Goal: Book appointment/travel/reservation

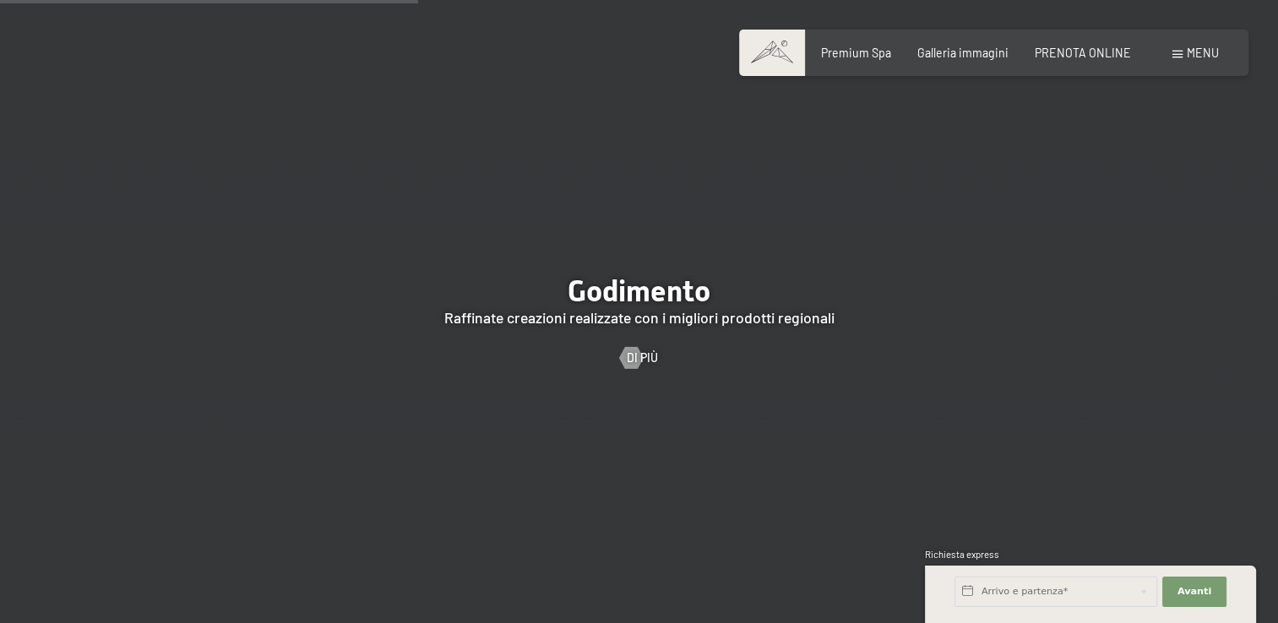
scroll to position [2588, 0]
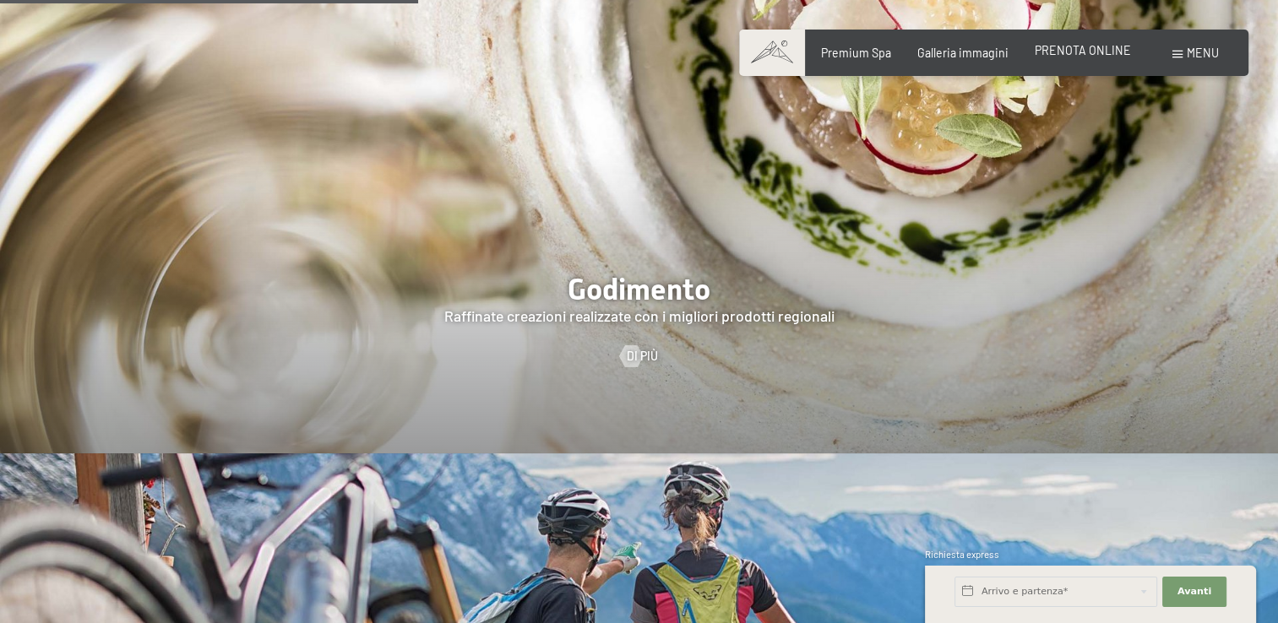
click at [1104, 45] on span "PRENOTA ONLINE" at bounding box center [1083, 50] width 96 height 14
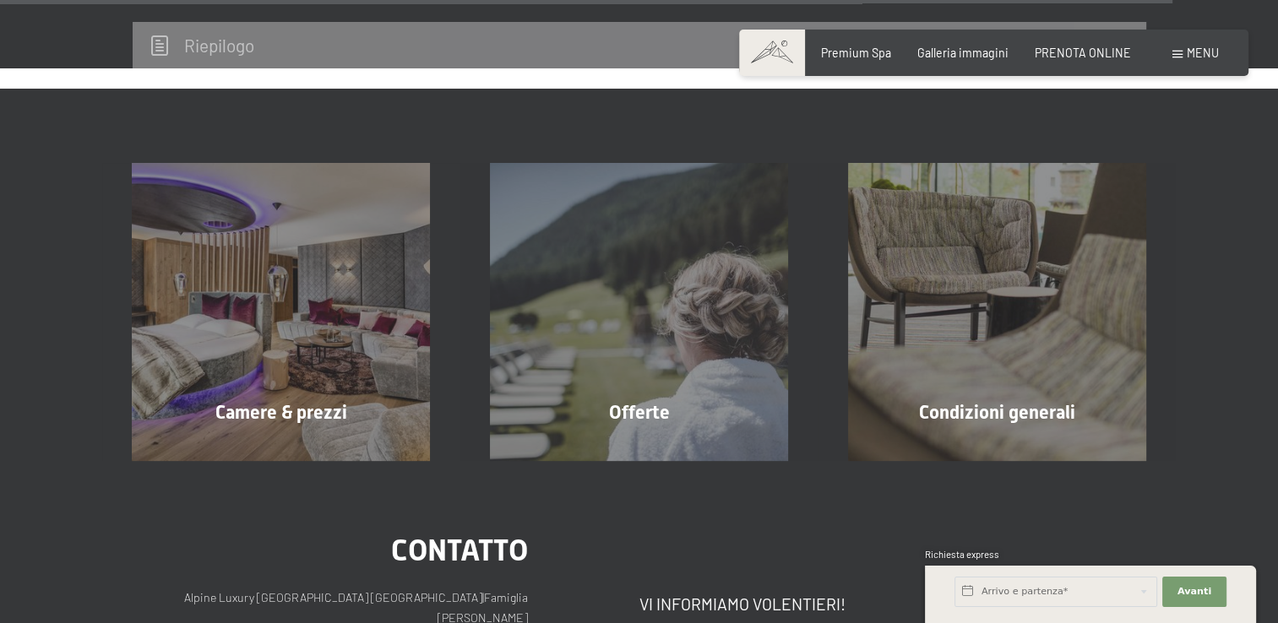
scroll to position [5318, 0]
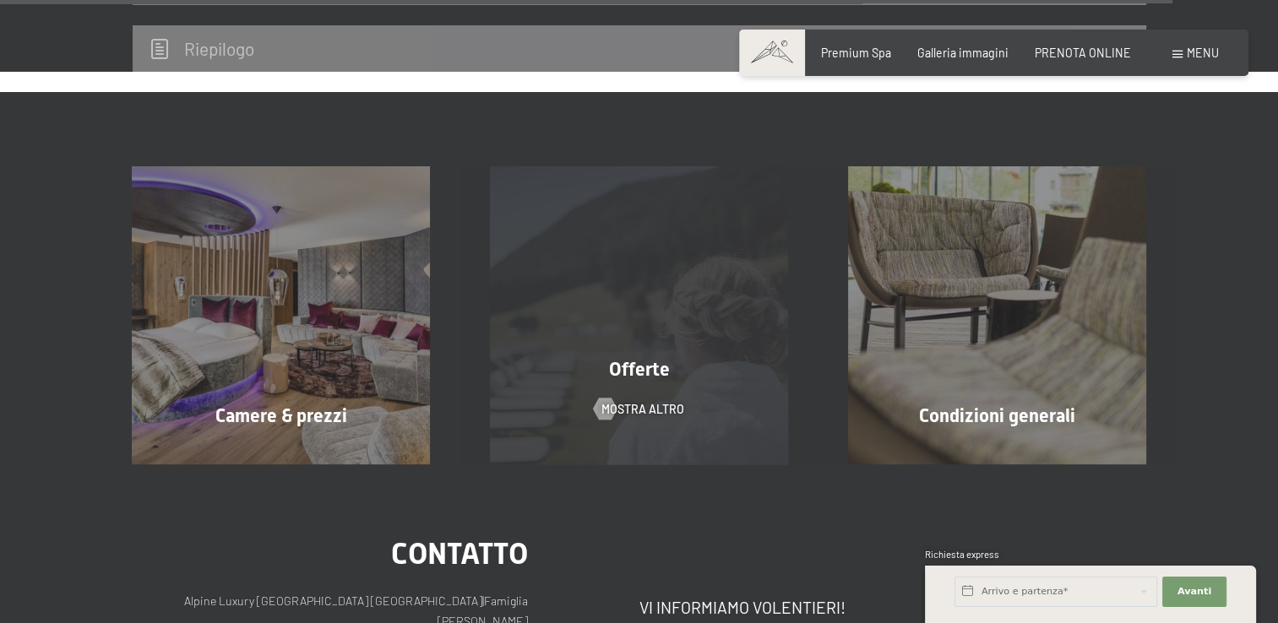
click at [731, 263] on div "Offerte mostra altro" at bounding box center [639, 315] width 358 height 298
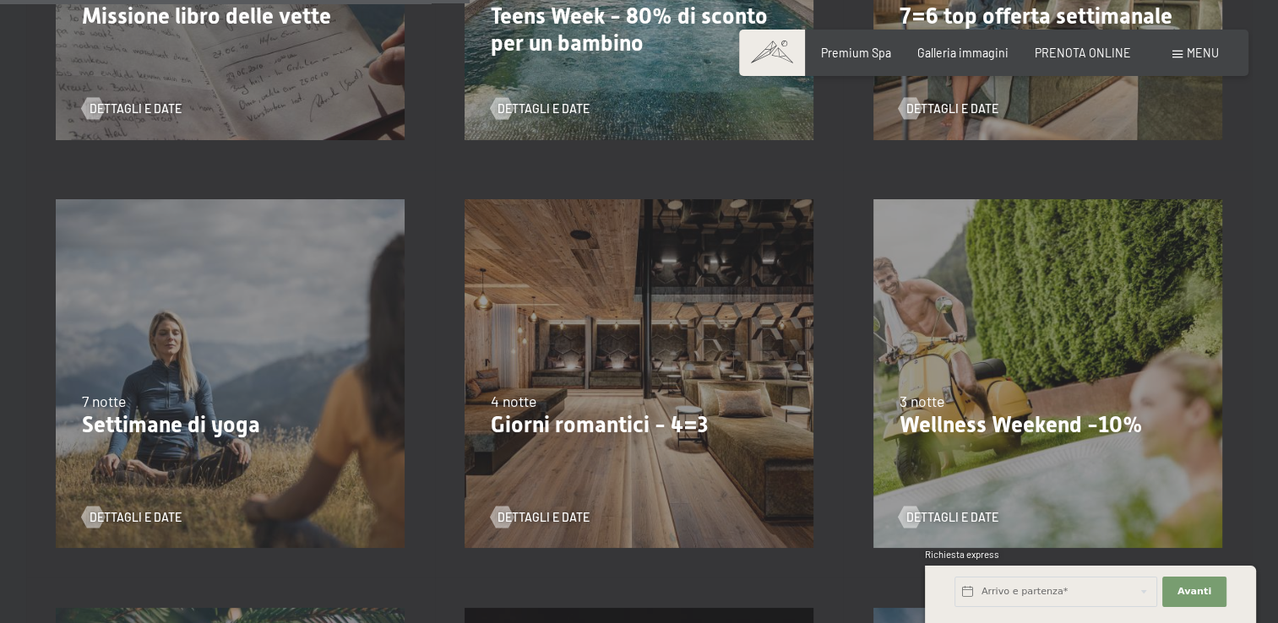
scroll to position [1071, 0]
click at [546, 511] on span "Dettagli e Date" at bounding box center [560, 517] width 92 height 17
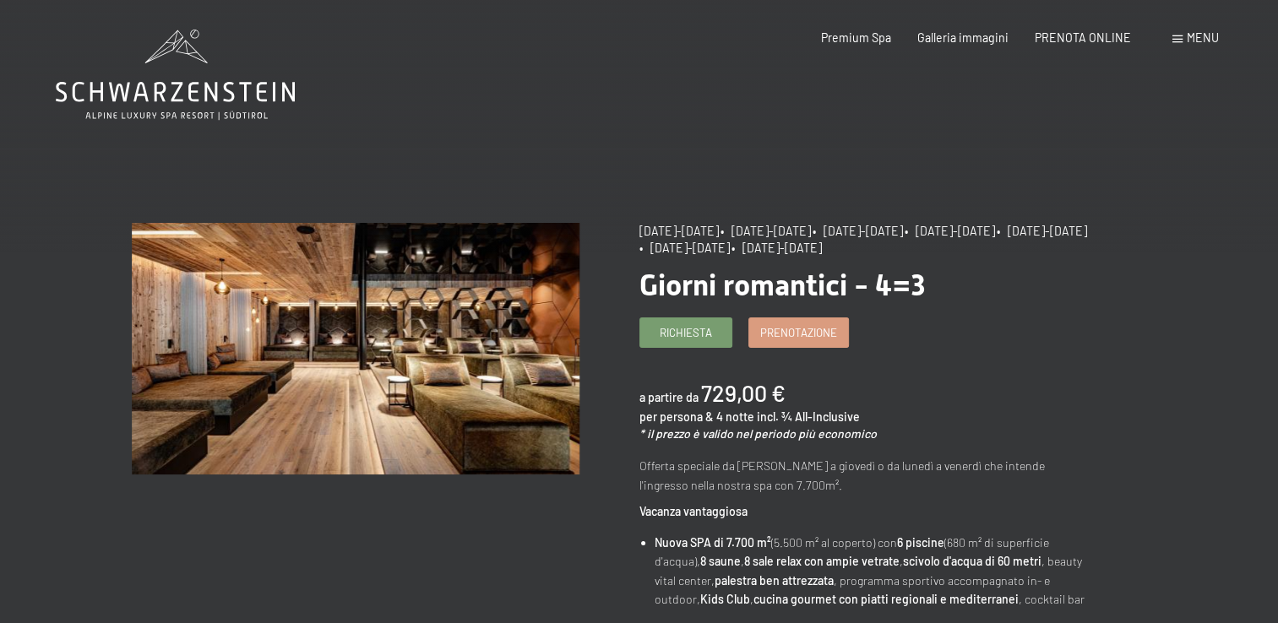
scroll to position [14, 0]
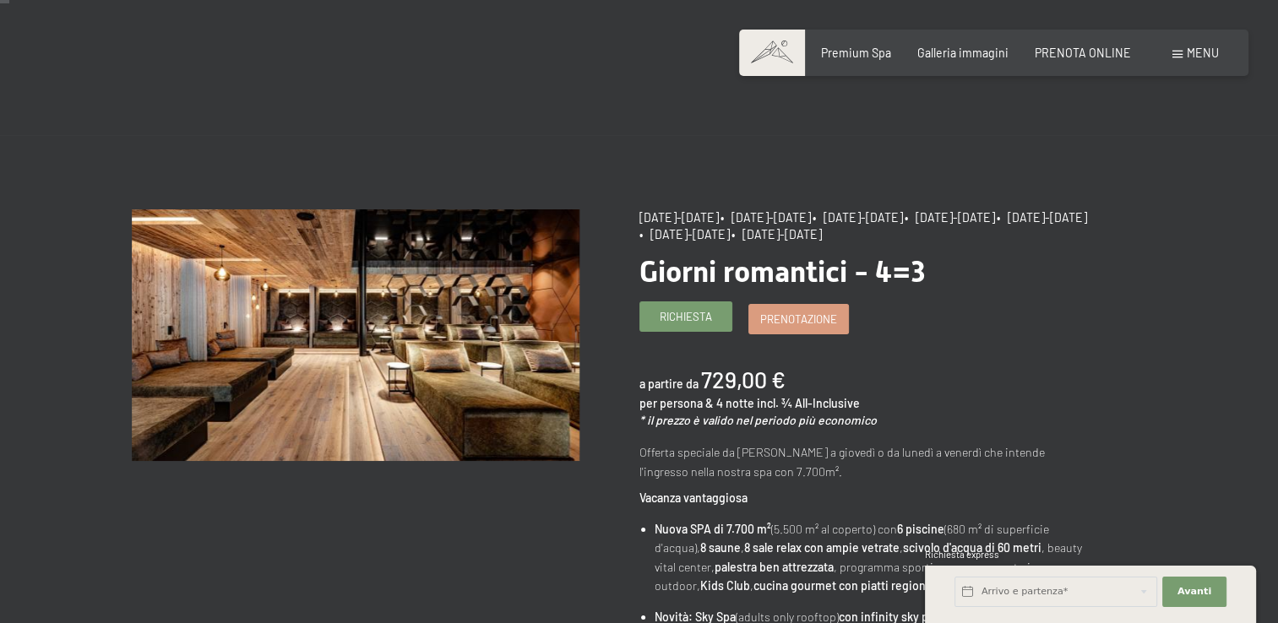
click at [655, 318] on link "Richiesta" at bounding box center [685, 316] width 91 height 28
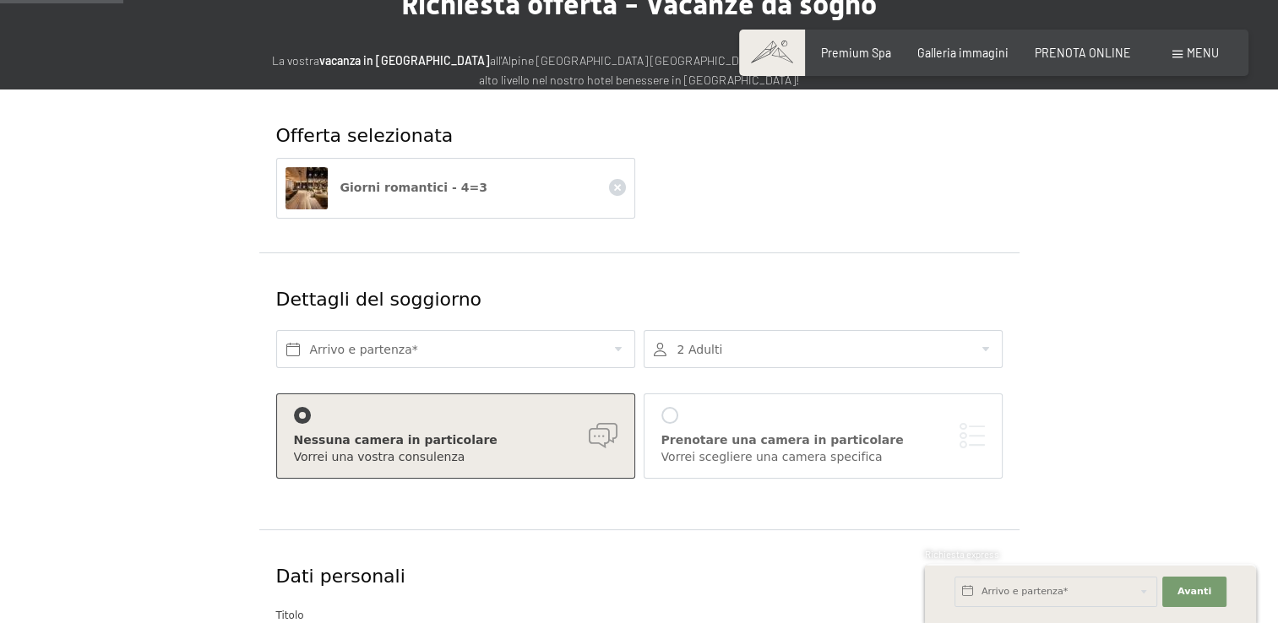
scroll to position [166, 0]
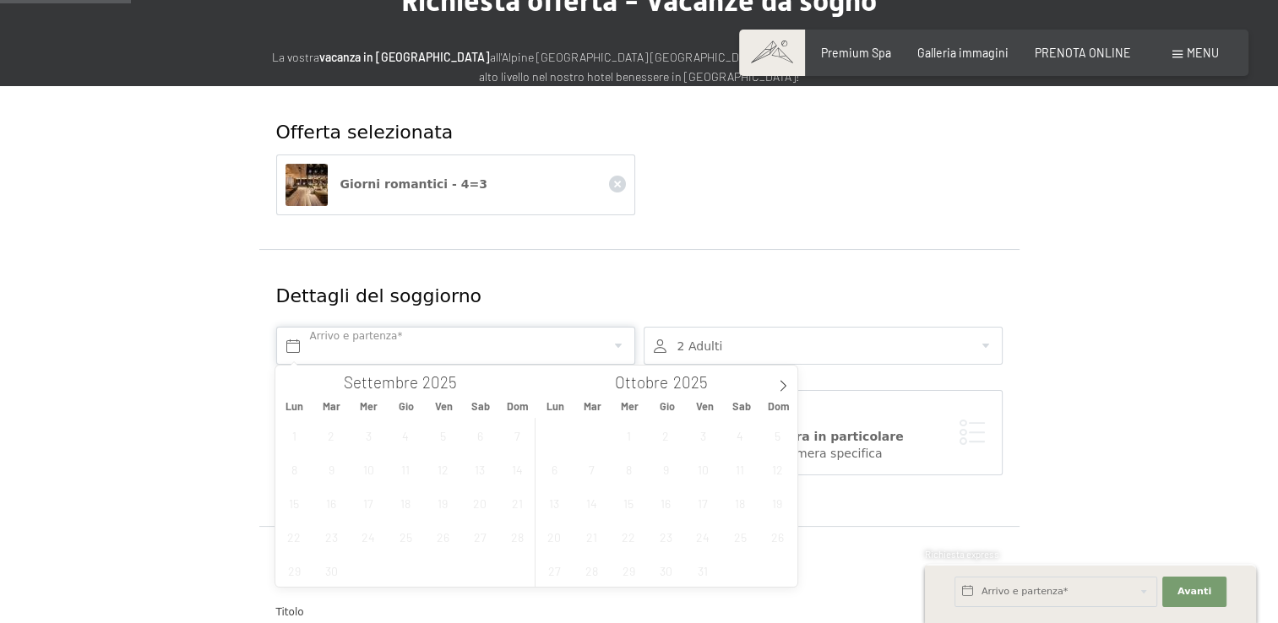
click at [581, 345] on input "text" at bounding box center [455, 346] width 359 height 38
click at [783, 383] on icon at bounding box center [783, 386] width 12 height 12
click at [624, 505] on span "12" at bounding box center [628, 502] width 33 height 33
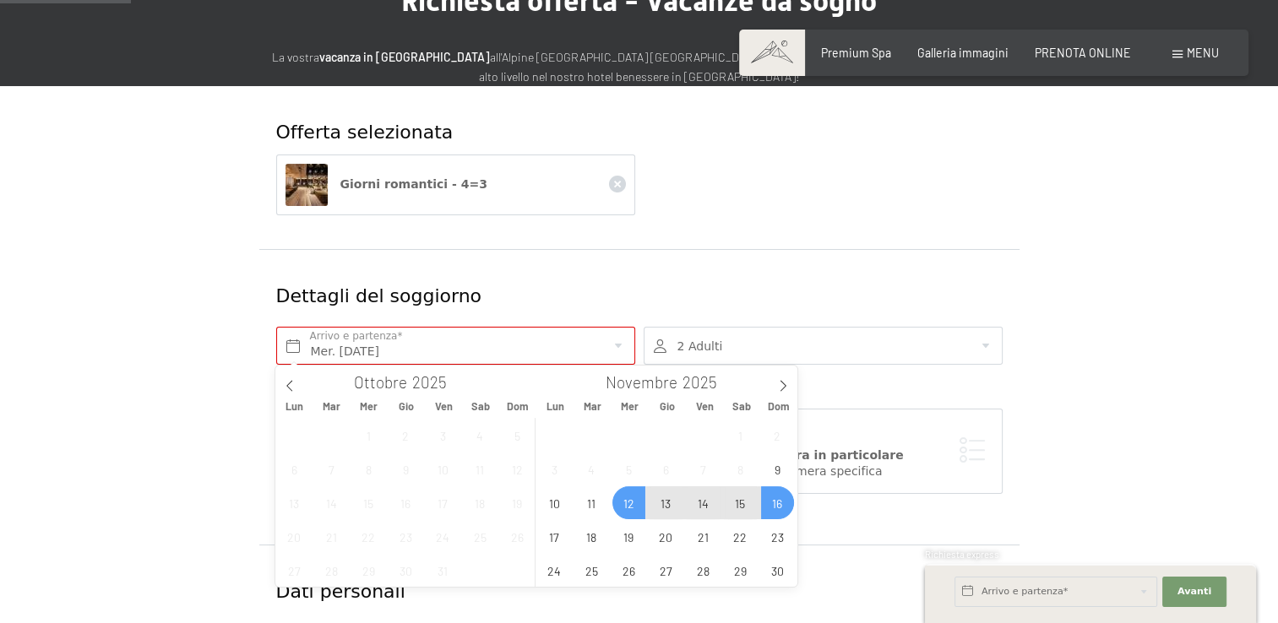
click at [776, 506] on span "16" at bounding box center [777, 502] width 33 height 33
type input "Mer. 12/11/2025 - Dom. 16/11/2025"
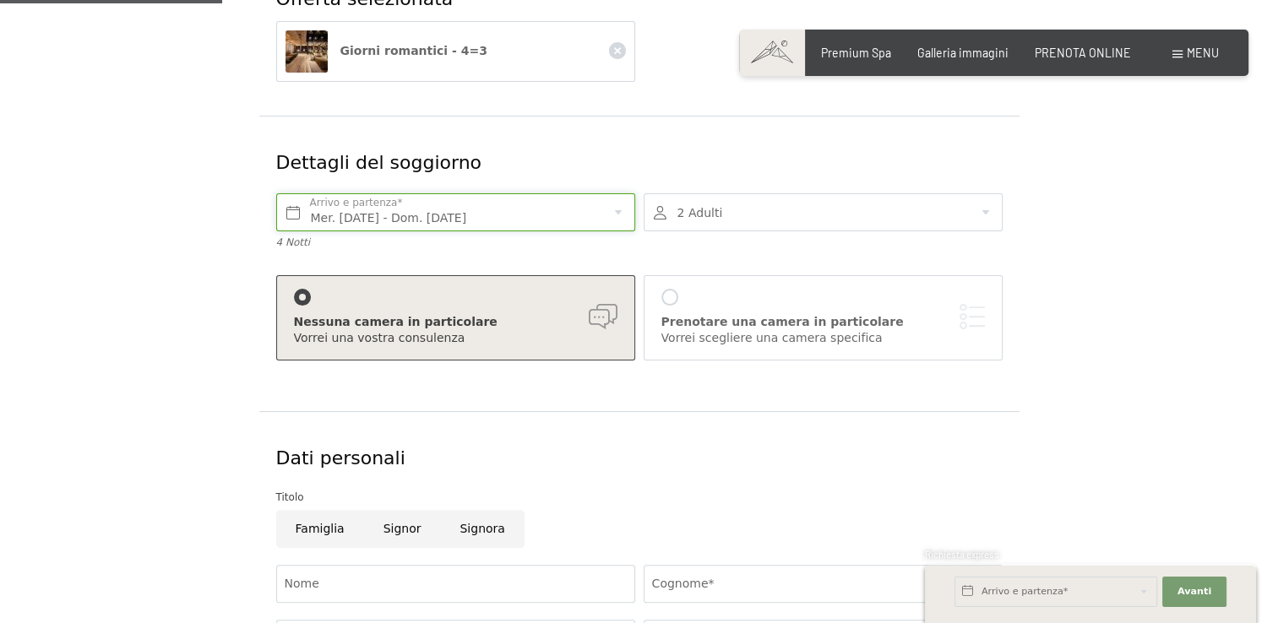
scroll to position [307, 0]
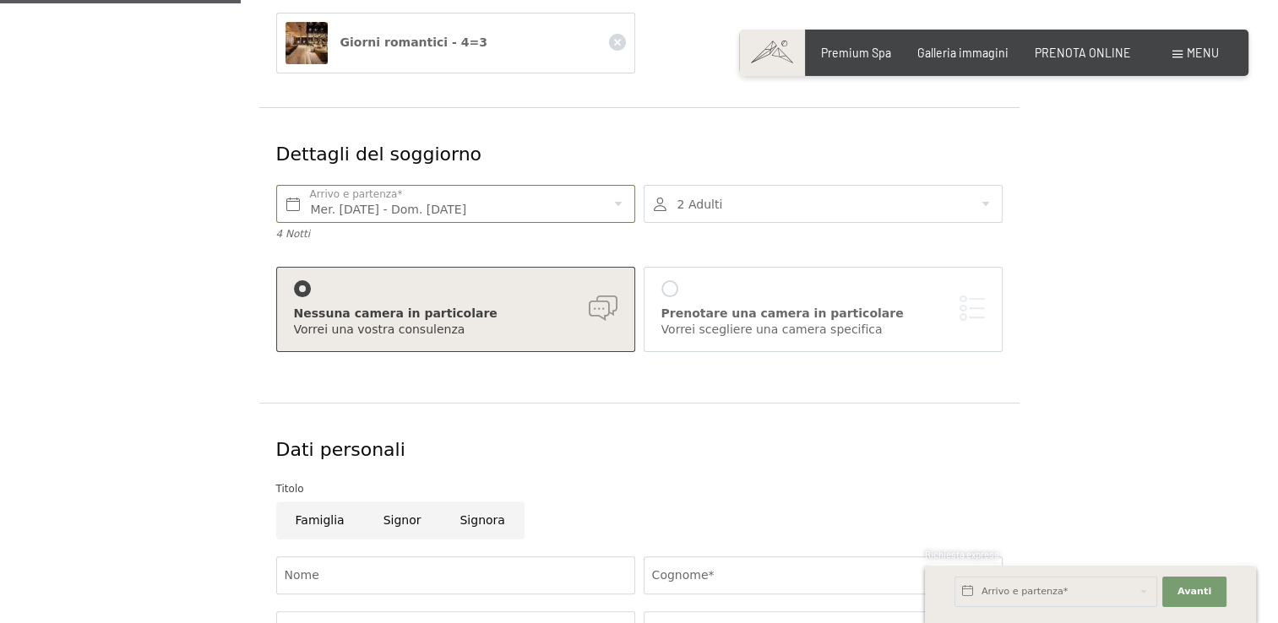
click at [980, 194] on div at bounding box center [823, 204] width 359 height 38
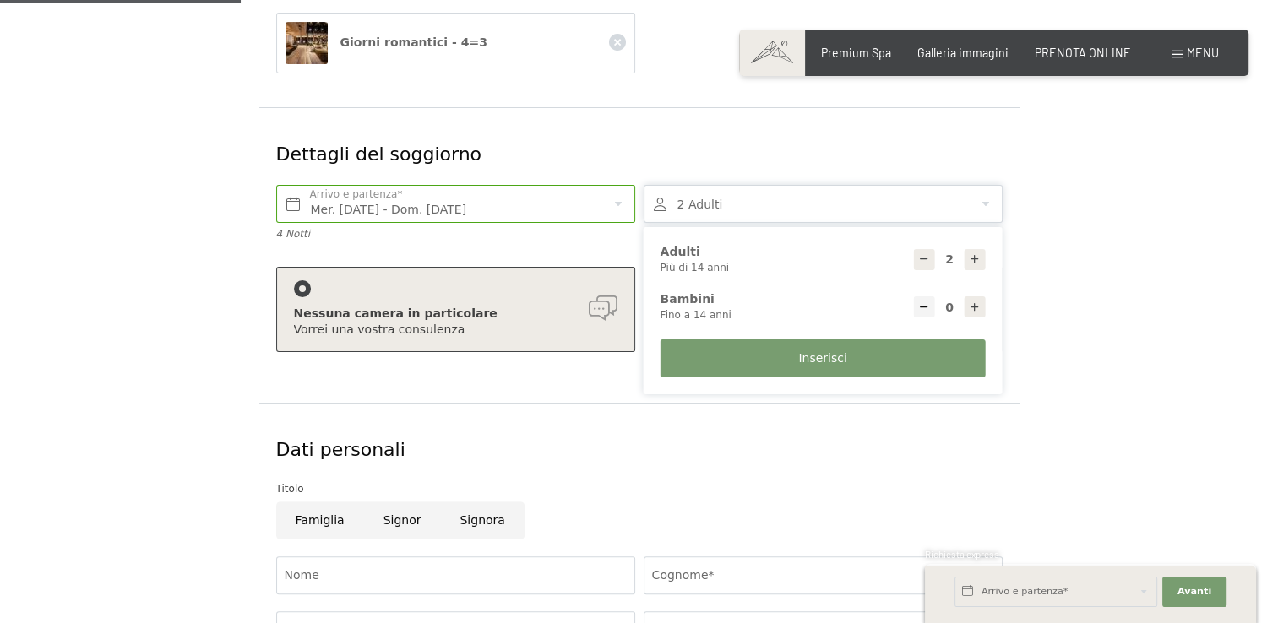
click at [973, 311] on icon at bounding box center [975, 308] width 12 height 12
type input "1"
select select
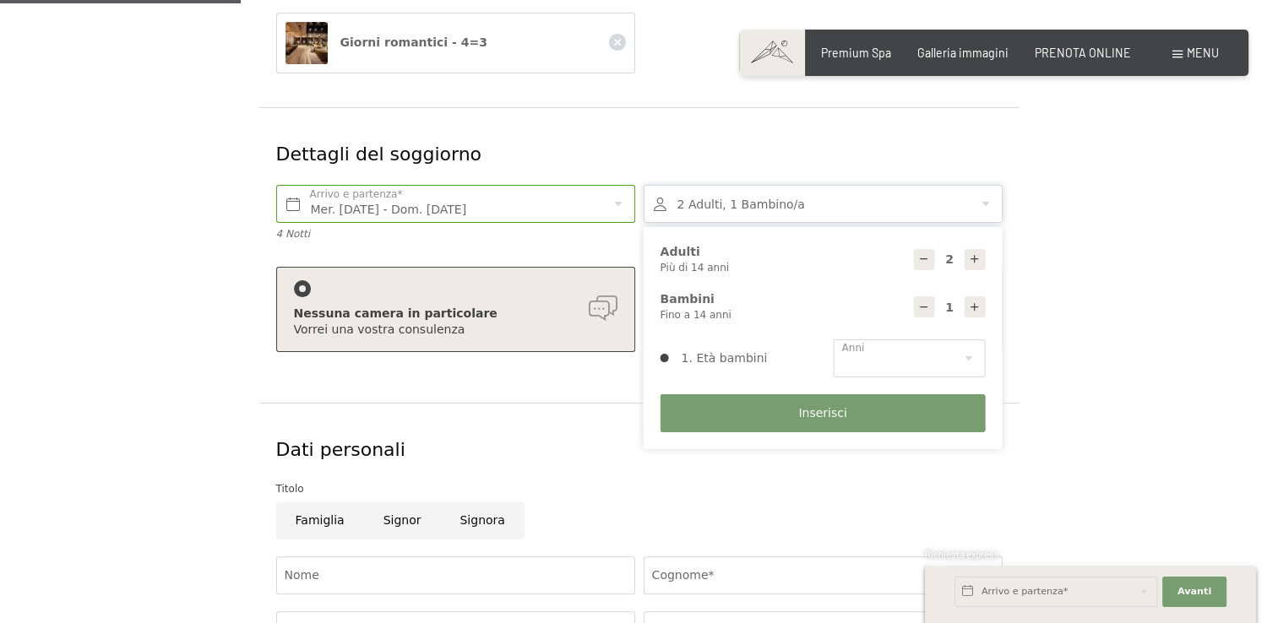
click at [973, 311] on icon at bounding box center [975, 308] width 12 height 12
type input "2"
select select
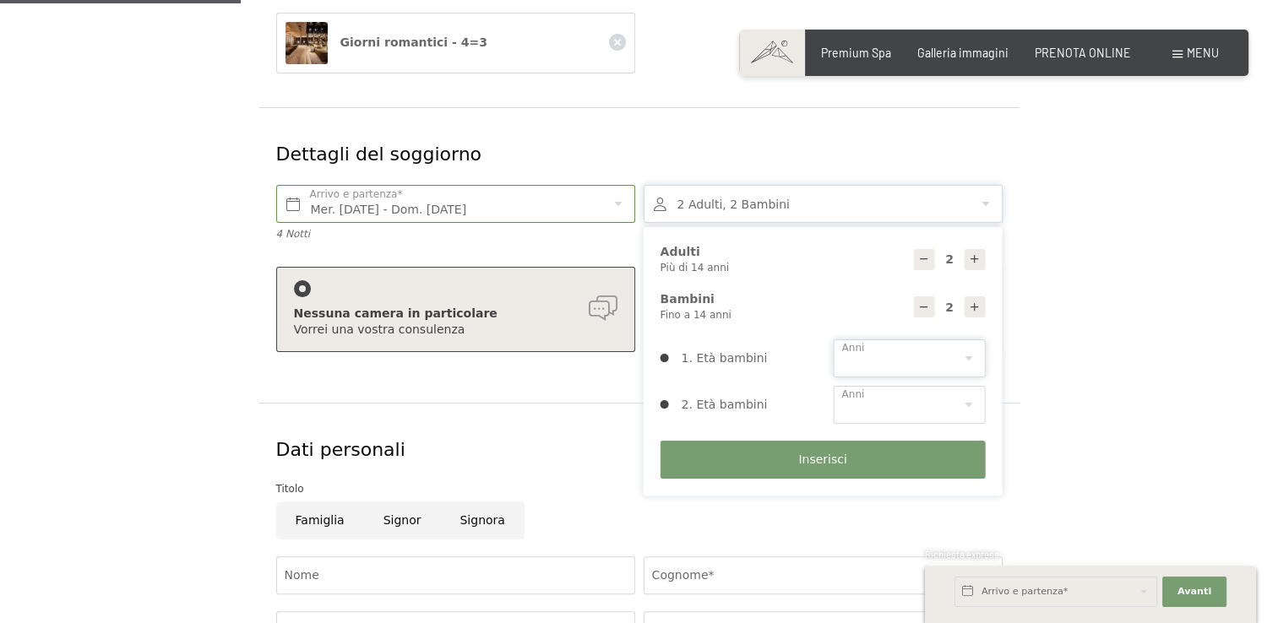
click at [960, 363] on select "0 1 2 3 4 5 6 7 8 9 10 11 12 13 14" at bounding box center [910, 359] width 152 height 38
select select "3"
click at [834, 340] on select "0 1 2 3 4 5 6 7 8 9 10 11 12 13 14" at bounding box center [910, 359] width 152 height 38
click at [895, 405] on select "0 1 2 3 4 5 6 7 8 9 10 11 12 13 14" at bounding box center [910, 405] width 152 height 38
select select "9"
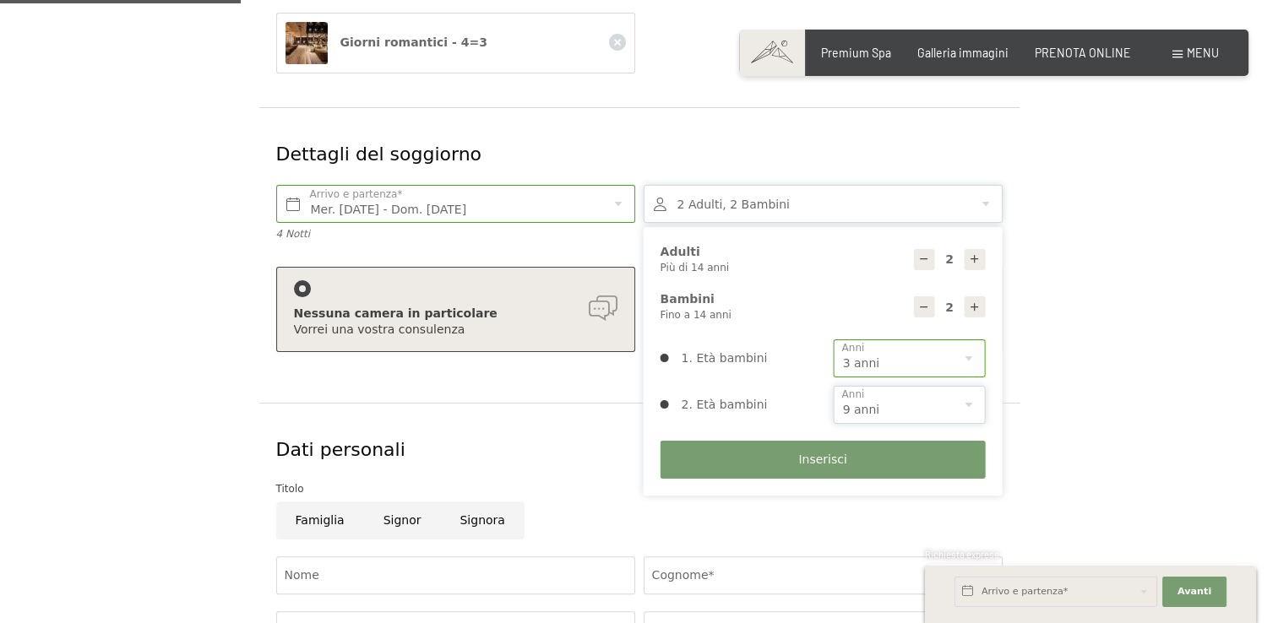
click at [834, 386] on select "0 1 2 3 4 5 6 7 8 9 10 11 12 13 14" at bounding box center [910, 405] width 152 height 38
click at [904, 457] on button "Inserisci" at bounding box center [822, 460] width 325 height 38
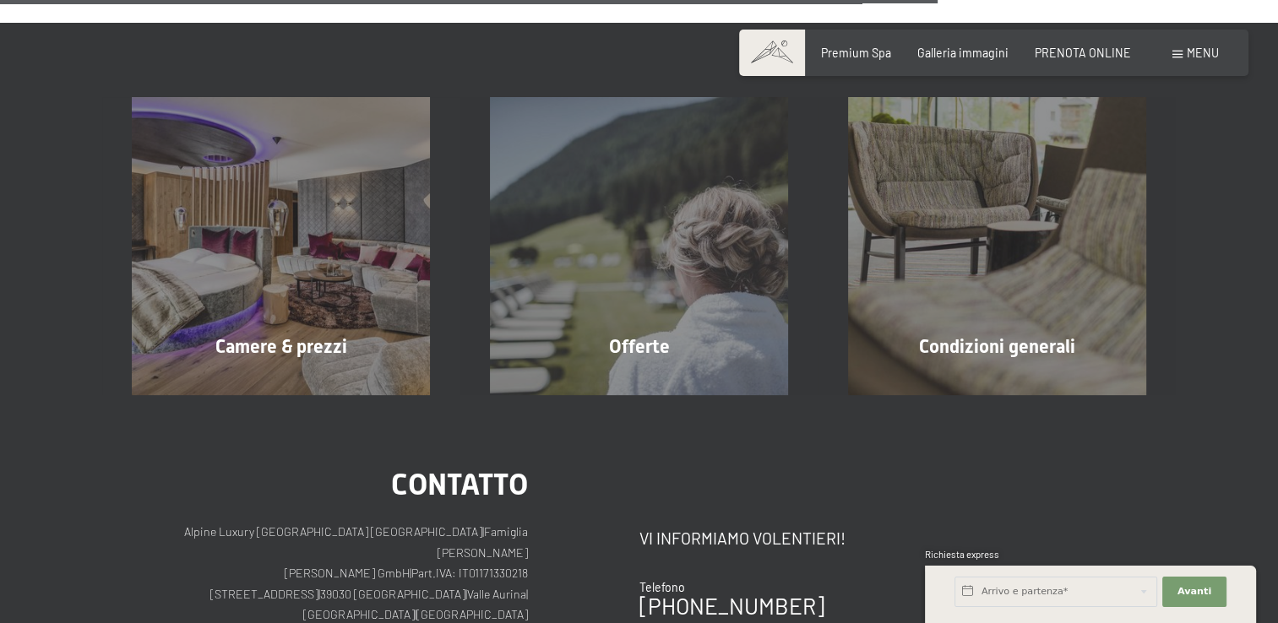
scroll to position [1258, 0]
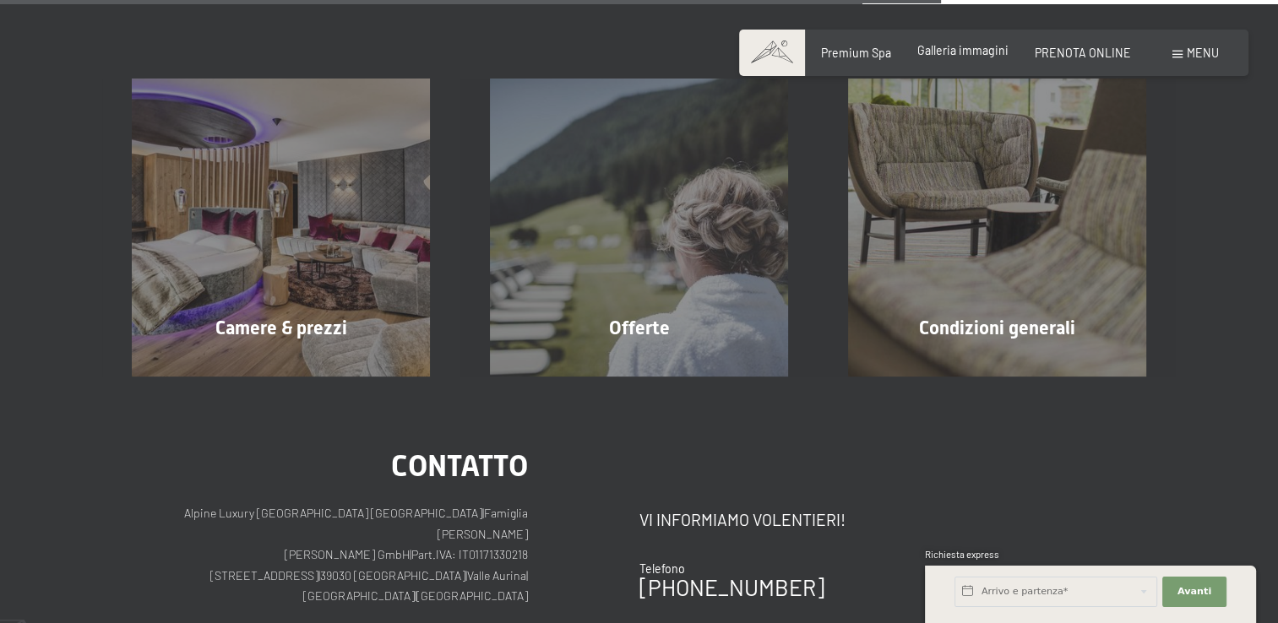
click at [973, 46] on span "Galleria immagini" at bounding box center [962, 50] width 91 height 14
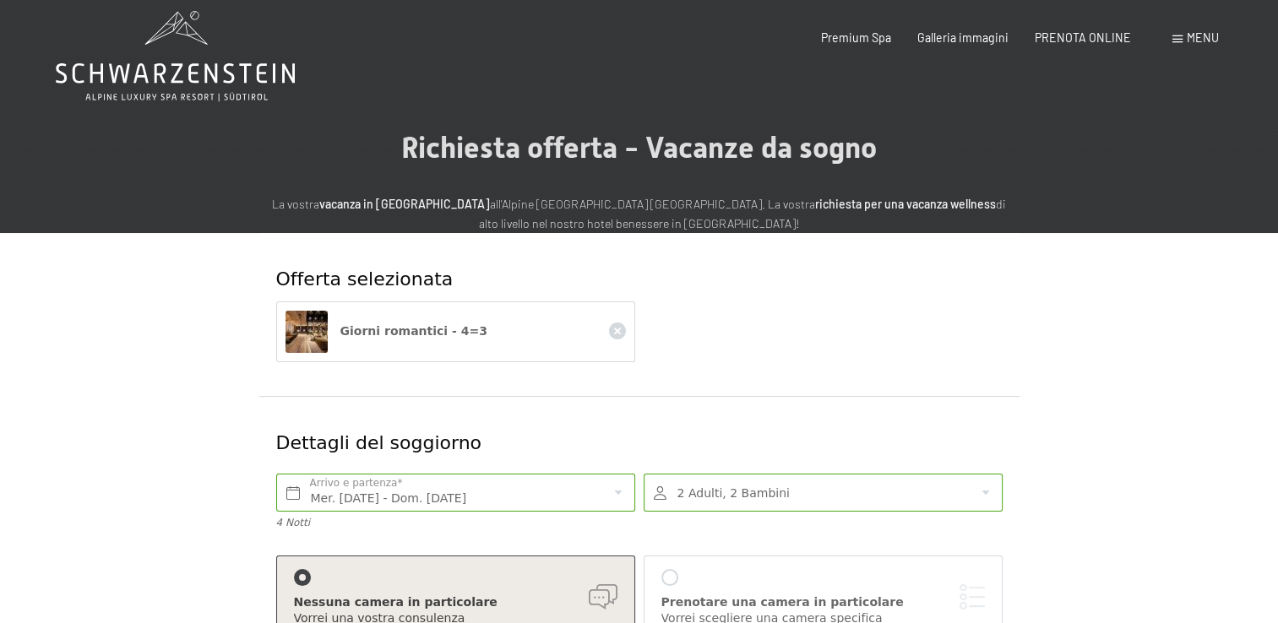
scroll to position [0, 0]
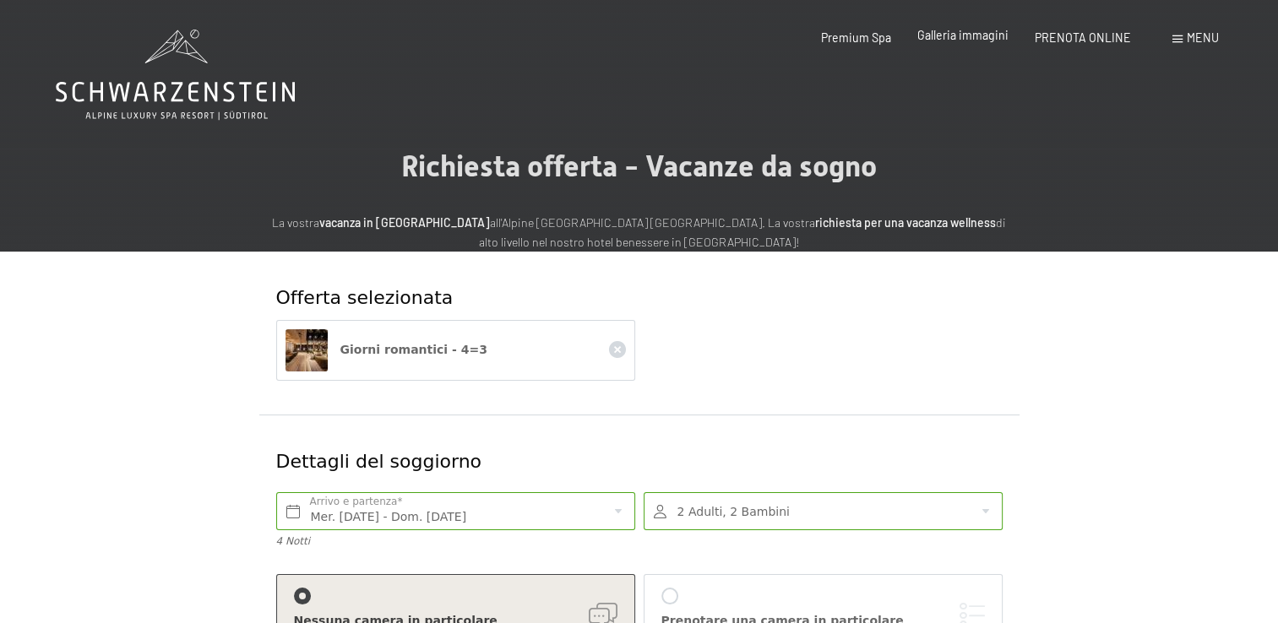
click at [964, 42] on div "Galleria immagini" at bounding box center [962, 35] width 91 height 17
click at [964, 38] on span "Galleria immagini" at bounding box center [962, 35] width 91 height 14
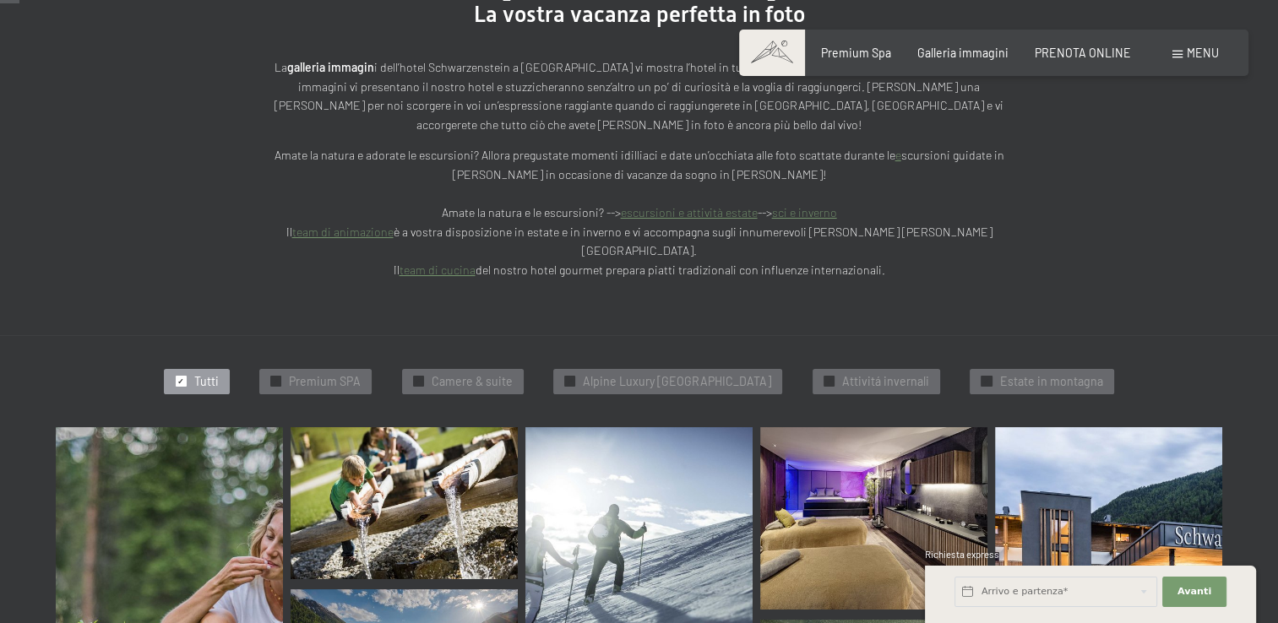
scroll to position [269, 0]
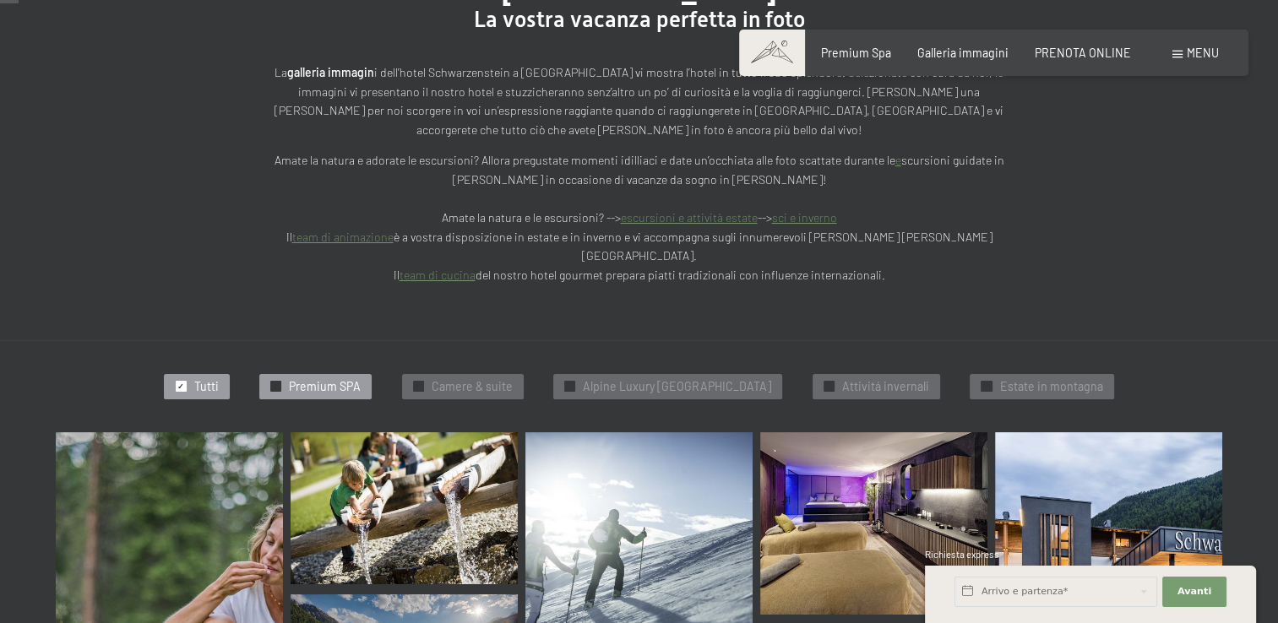
click at [335, 378] on span "Premium SPA" at bounding box center [325, 386] width 72 height 17
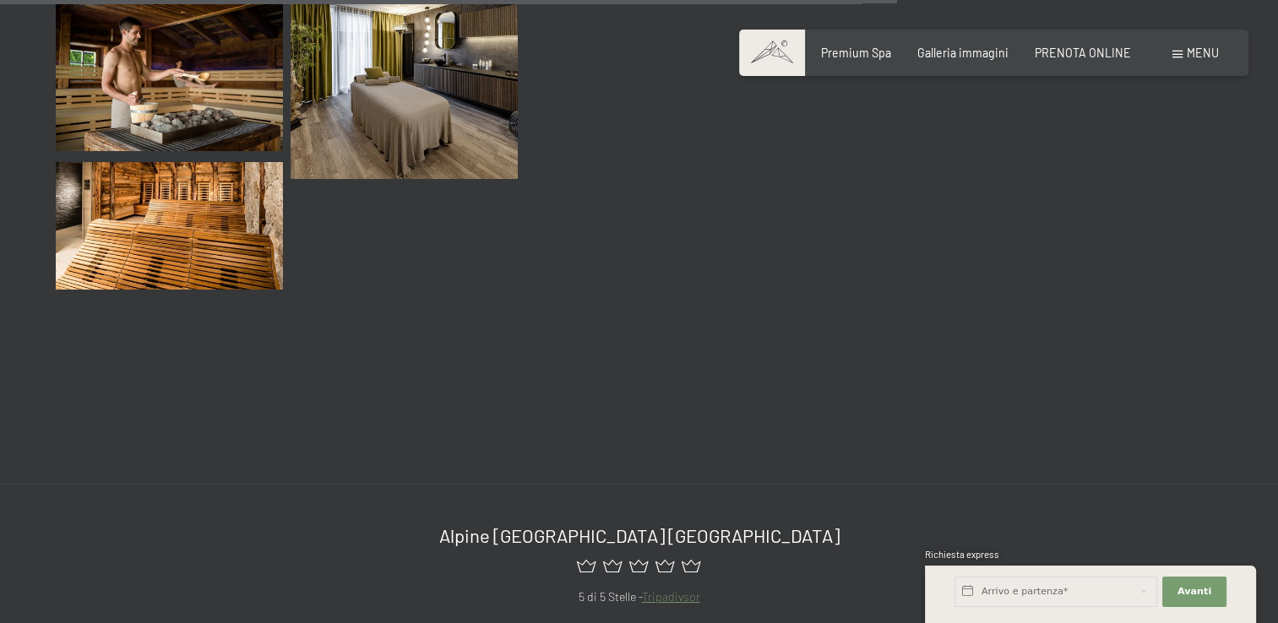
scroll to position [2179, 0]
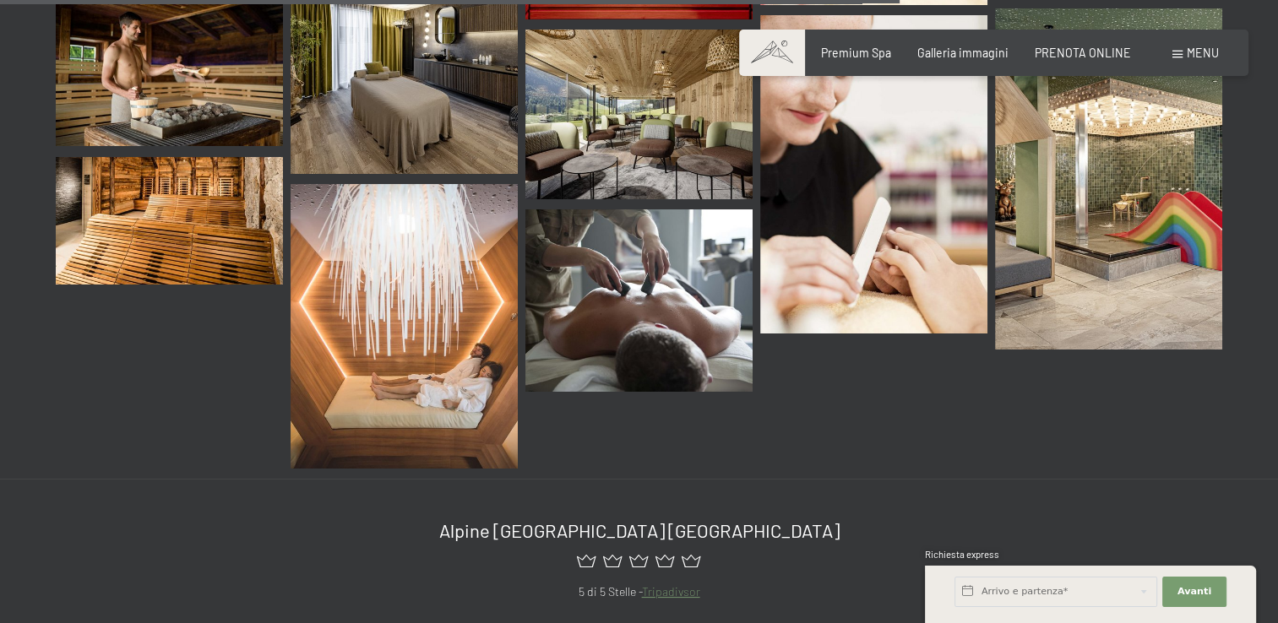
click at [335, 338] on img at bounding box center [404, 326] width 227 height 284
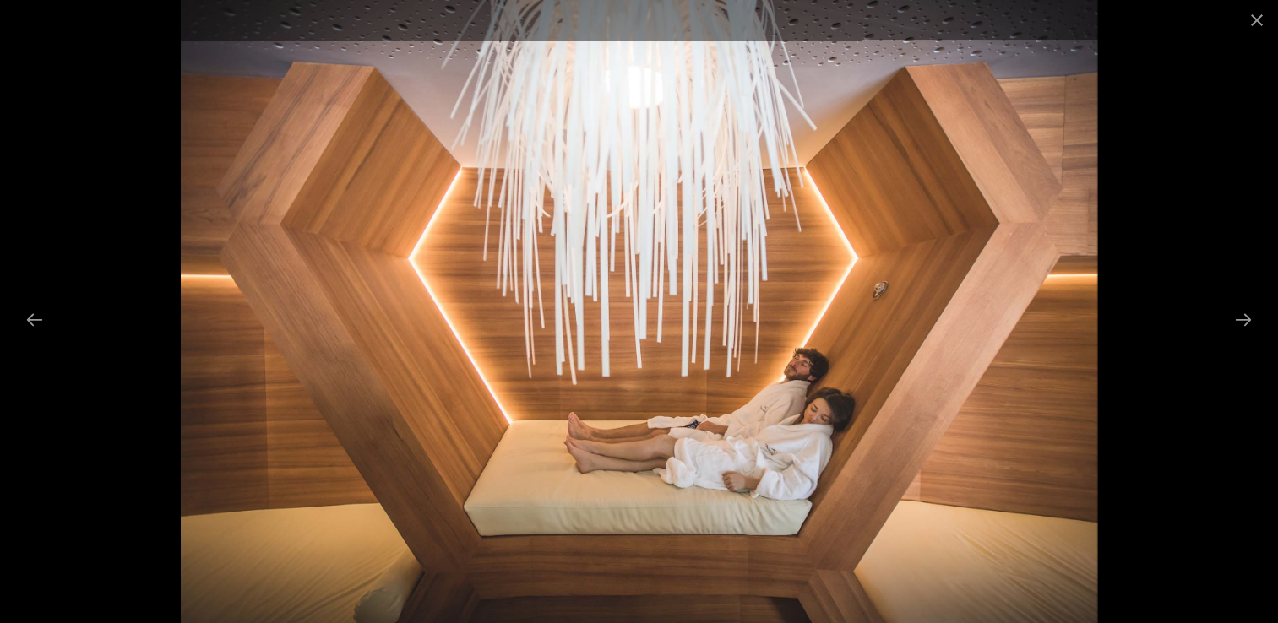
scroll to position [1791, 0]
click at [1246, 309] on button "Next slide" at bounding box center [1243, 319] width 35 height 33
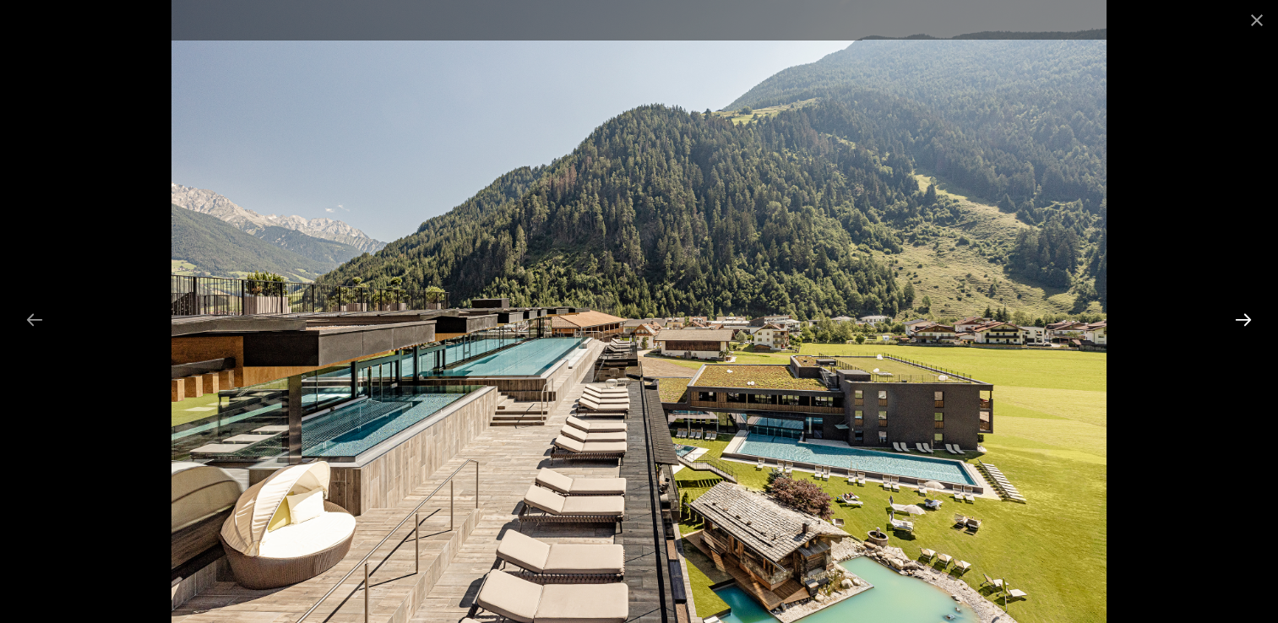
click at [1246, 309] on button "Next slide" at bounding box center [1243, 319] width 35 height 33
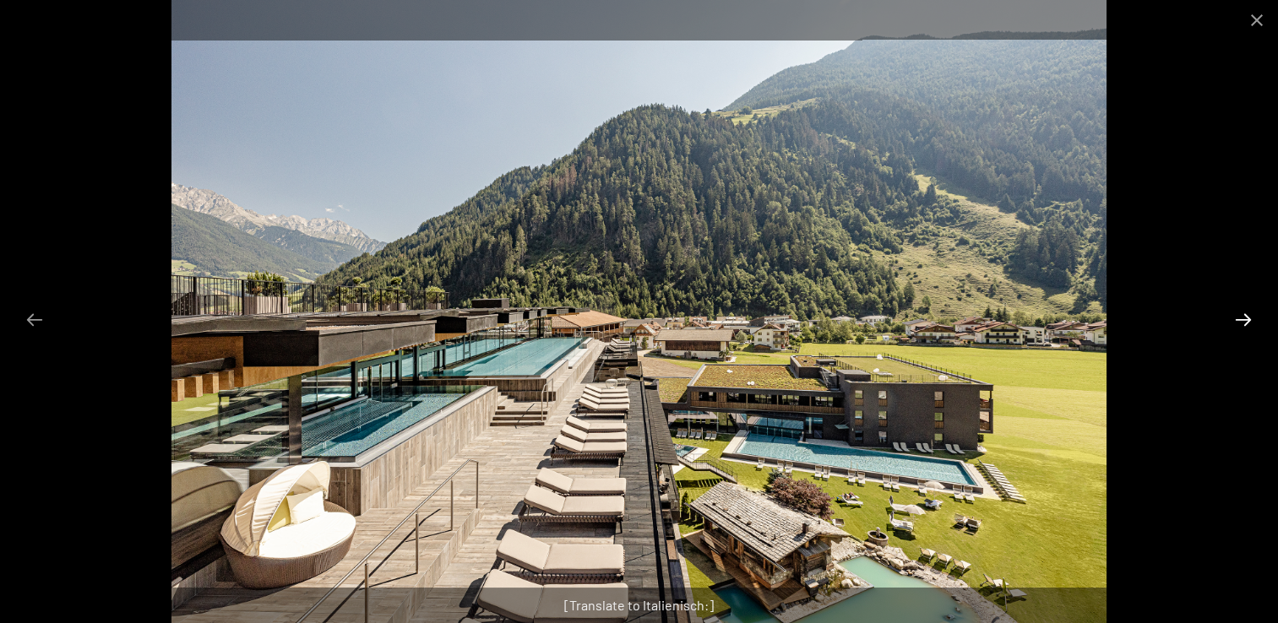
click at [1246, 309] on button "Next slide" at bounding box center [1243, 319] width 35 height 33
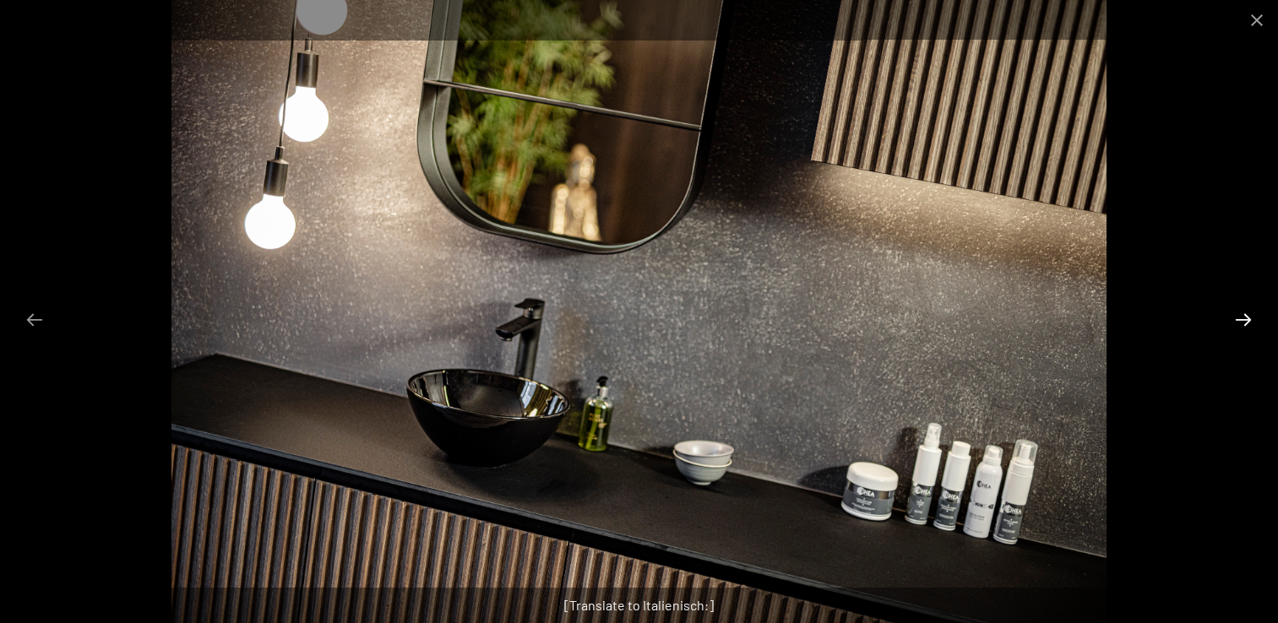
click at [1246, 309] on button "Next slide" at bounding box center [1243, 319] width 35 height 33
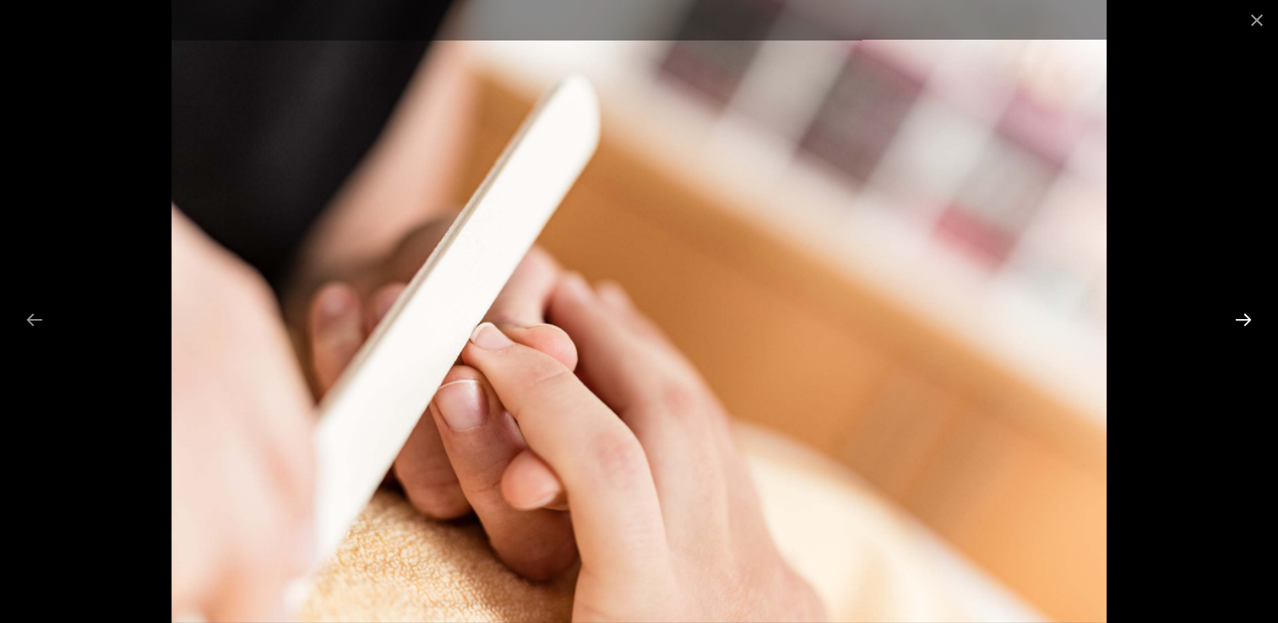
click at [1246, 309] on button "Next slide" at bounding box center [1243, 319] width 35 height 33
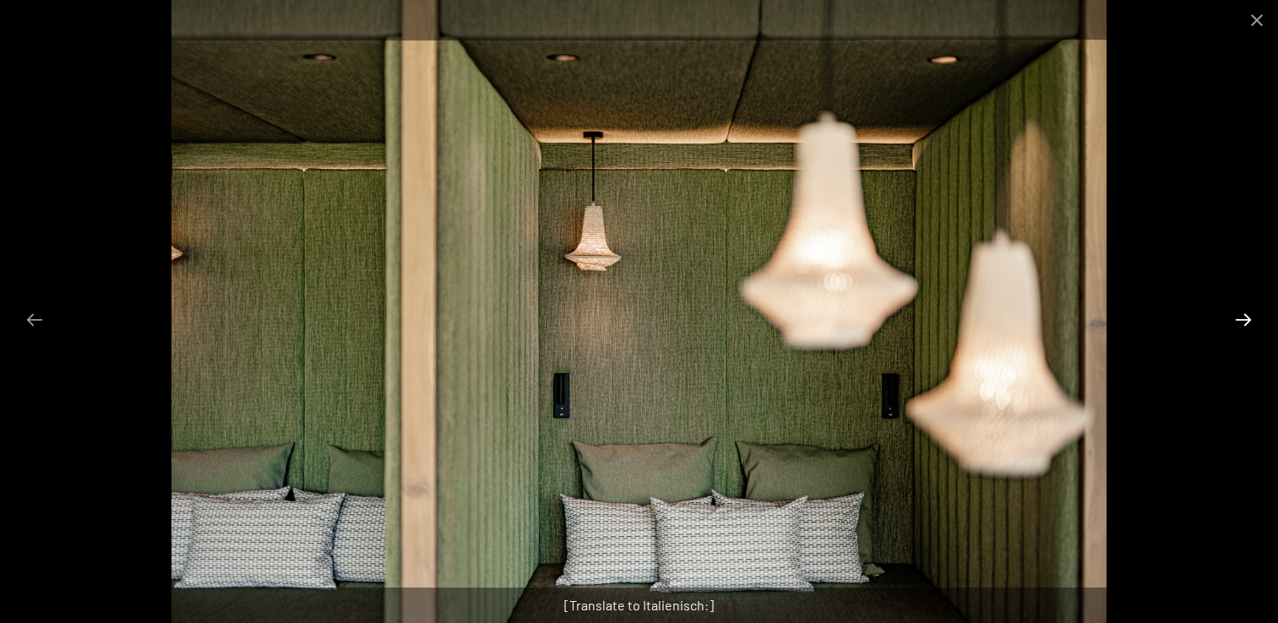
click at [1246, 309] on button "Next slide" at bounding box center [1243, 319] width 35 height 33
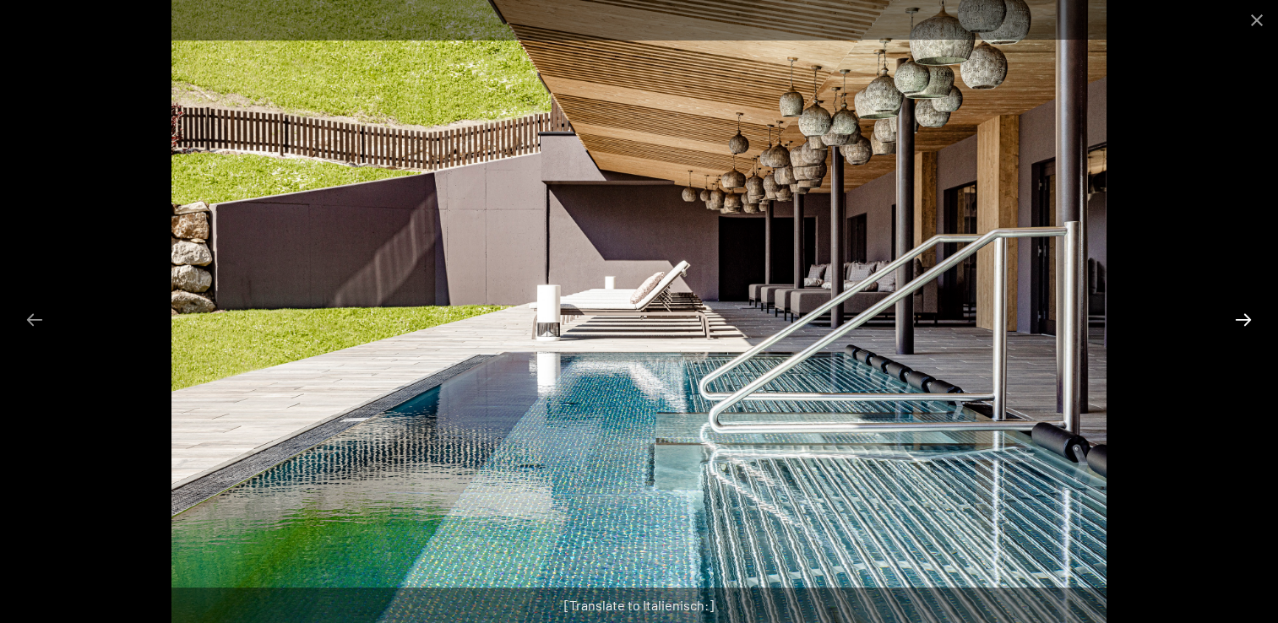
click at [1246, 309] on button "Next slide" at bounding box center [1243, 319] width 35 height 33
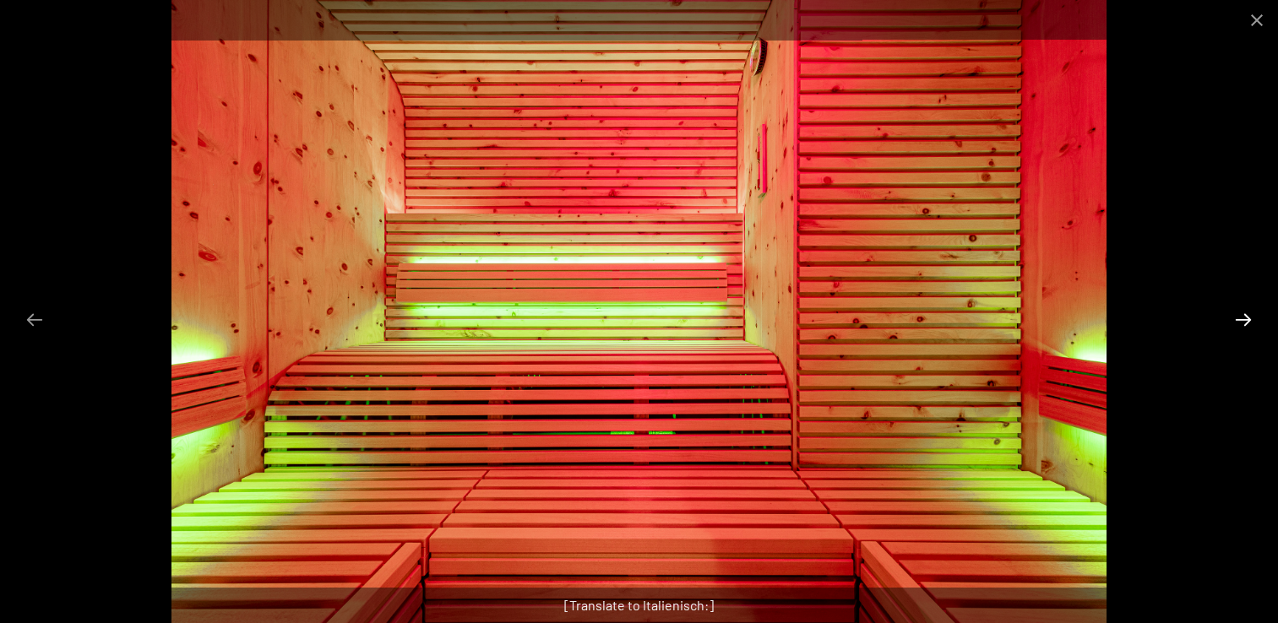
click at [1246, 309] on button "Next slide" at bounding box center [1243, 319] width 35 height 33
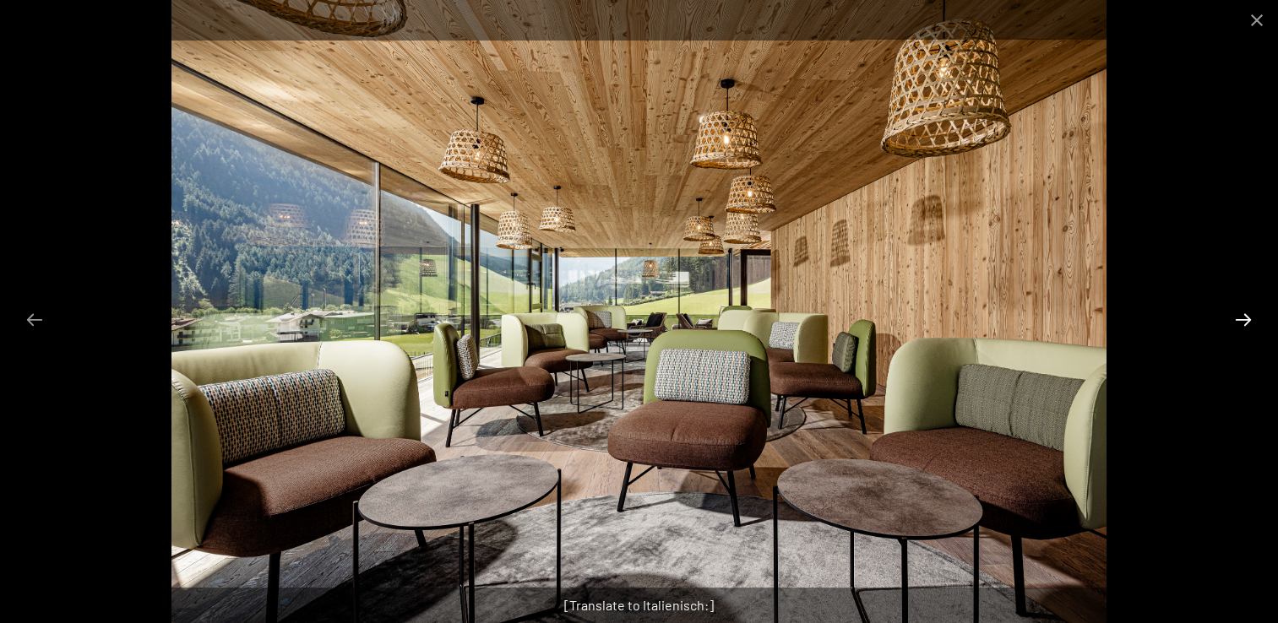
click at [1246, 309] on button "Next slide" at bounding box center [1243, 319] width 35 height 33
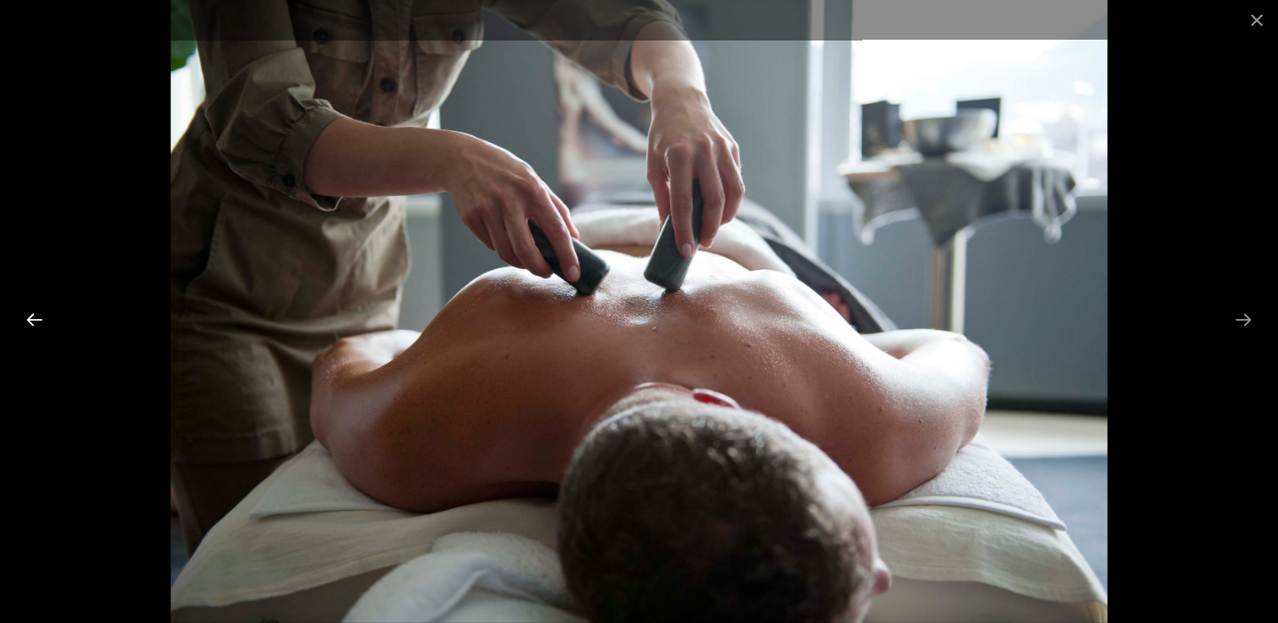
click at [35, 319] on button "Previous slide" at bounding box center [34, 319] width 35 height 33
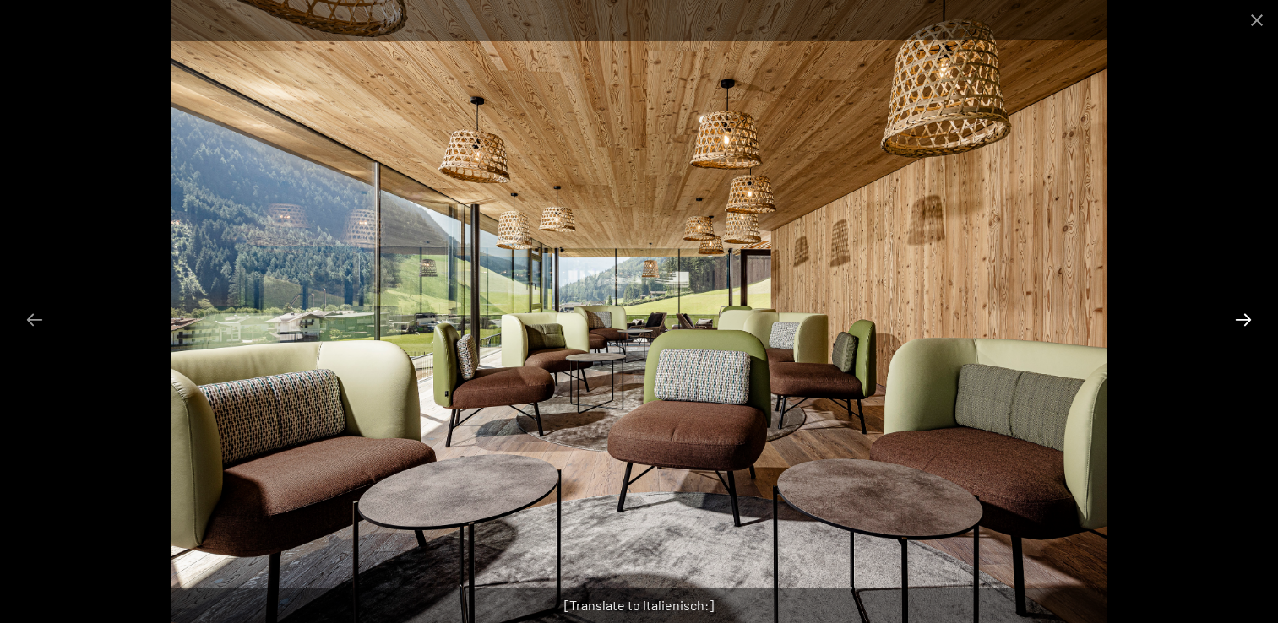
click at [1244, 323] on button "Next slide" at bounding box center [1243, 319] width 35 height 33
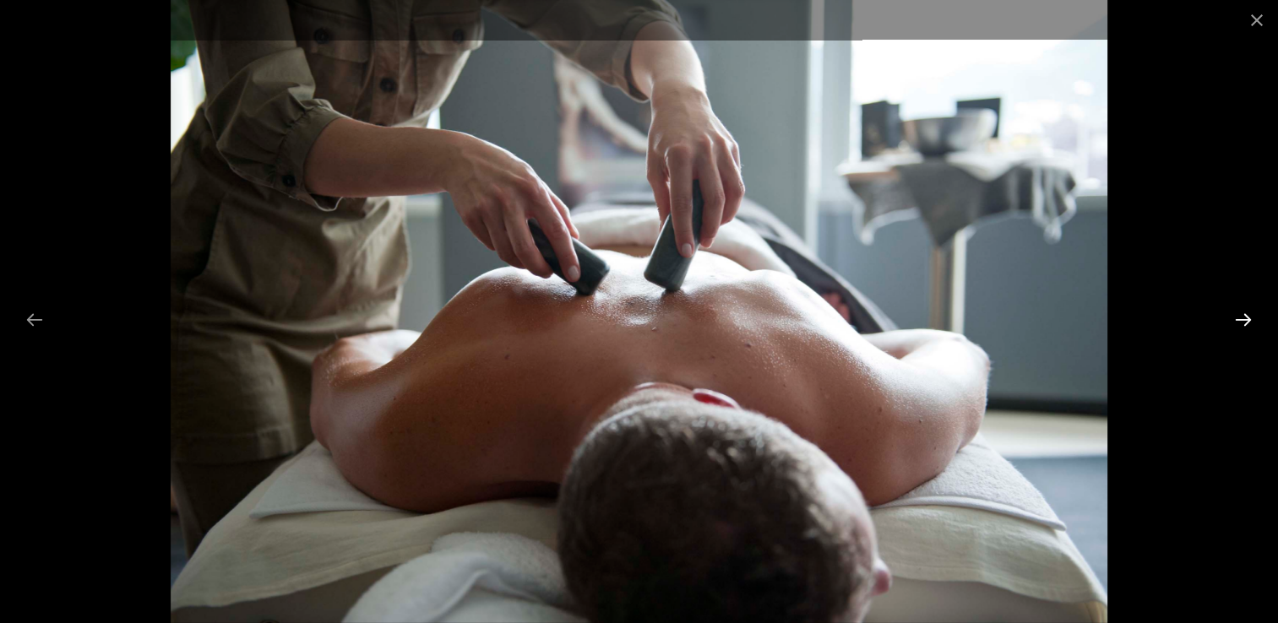
click at [1244, 323] on button "Next slide" at bounding box center [1243, 319] width 35 height 33
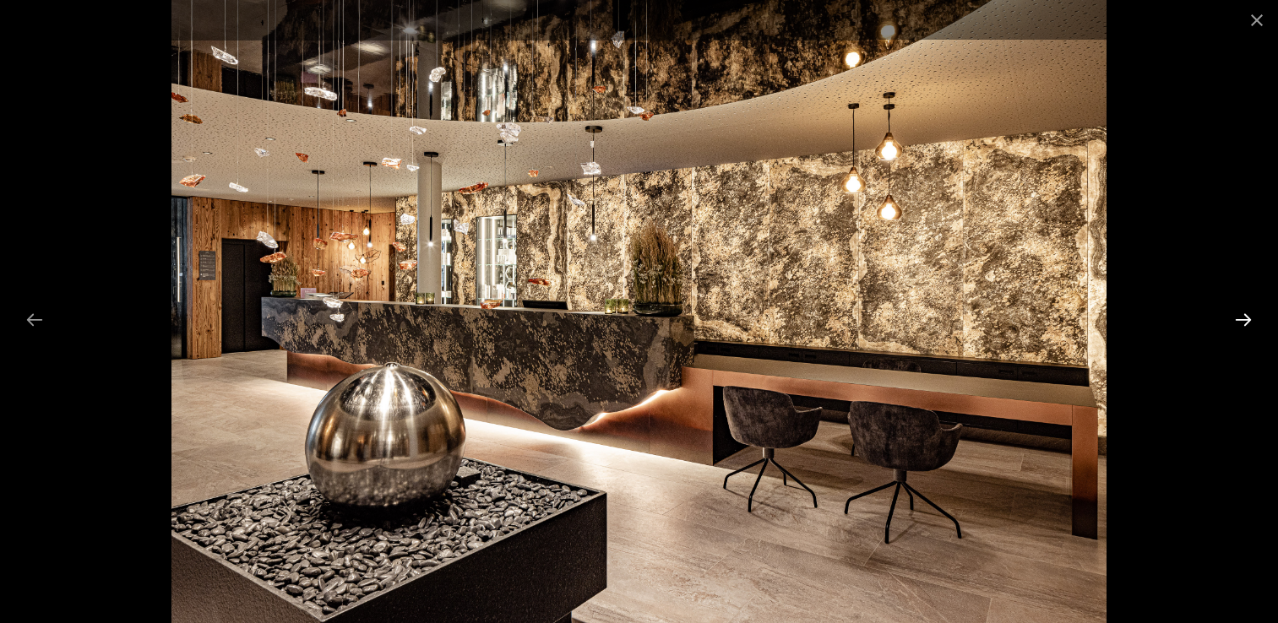
click at [1244, 323] on button "Next slide" at bounding box center [1243, 319] width 35 height 33
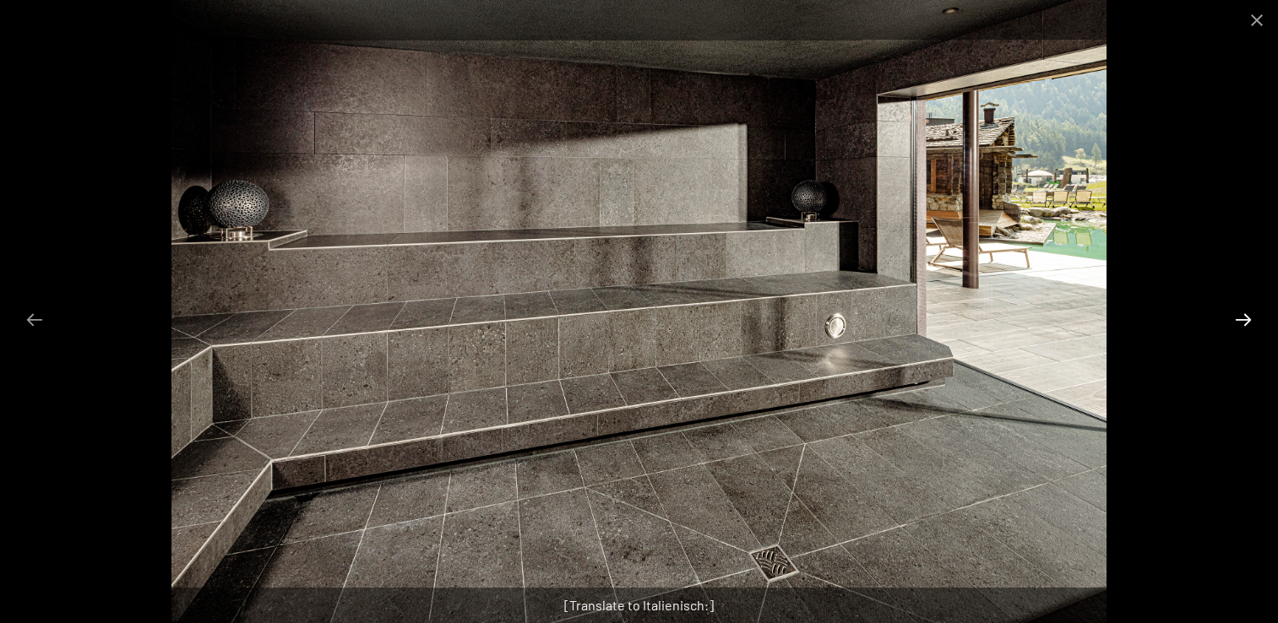
click at [1244, 323] on button "Next slide" at bounding box center [1243, 319] width 35 height 33
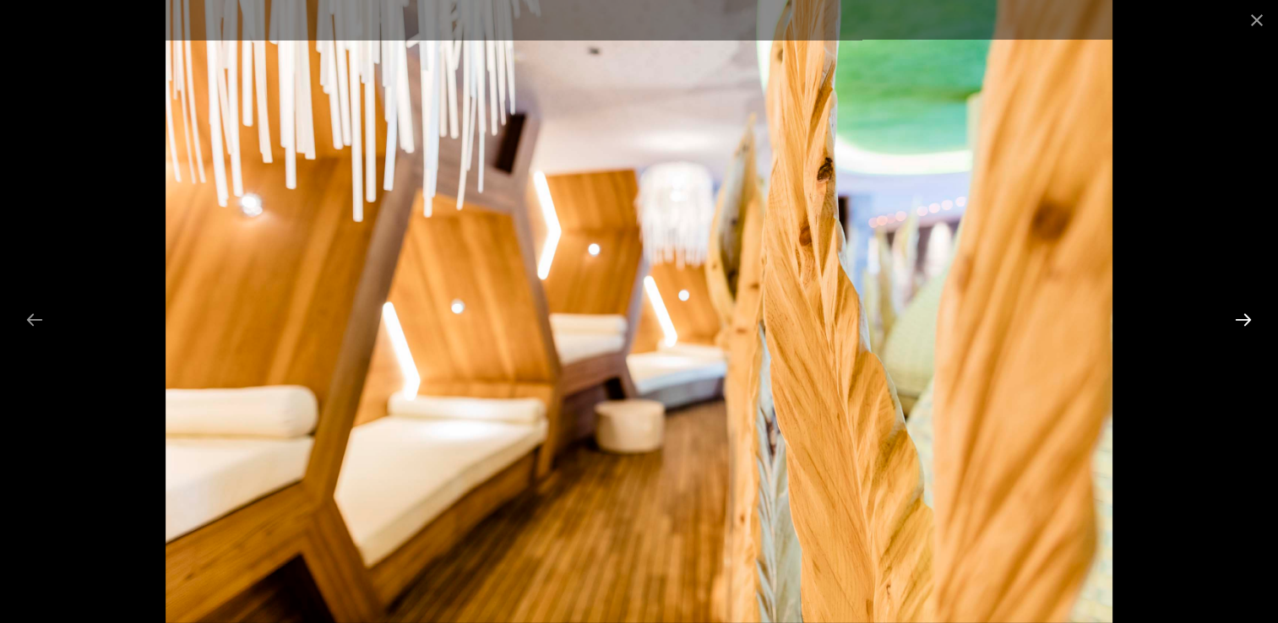
click at [1244, 323] on button "Next slide" at bounding box center [1243, 319] width 35 height 33
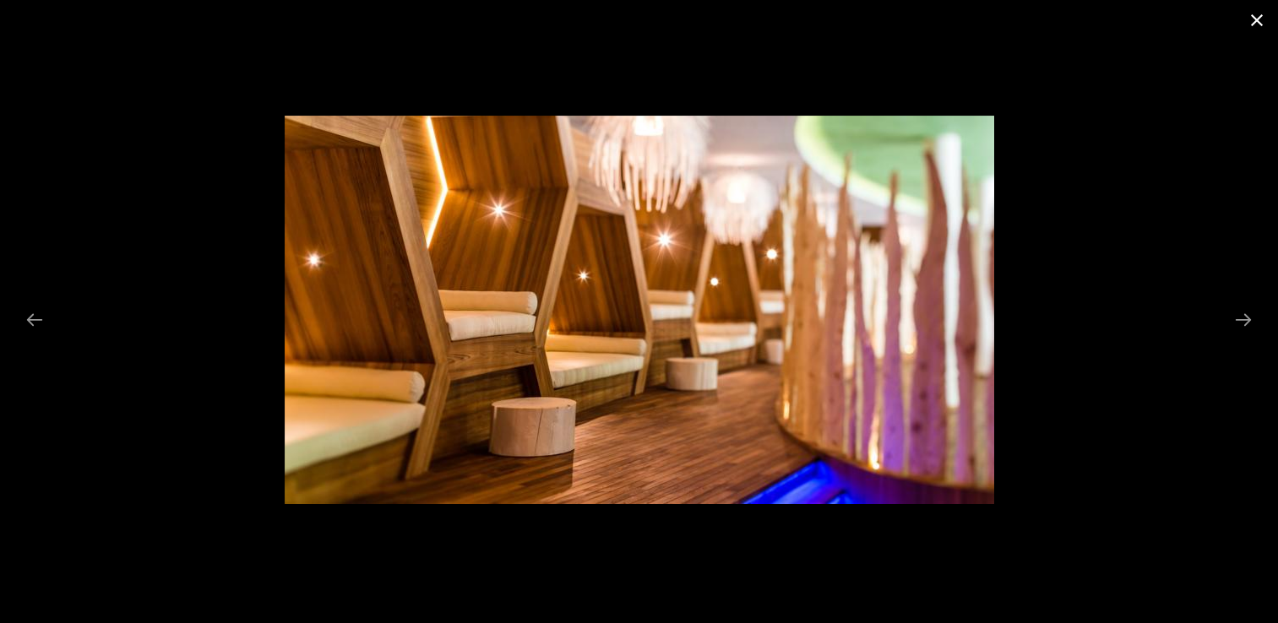
click at [1264, 24] on button "Close gallery" at bounding box center [1257, 20] width 42 height 40
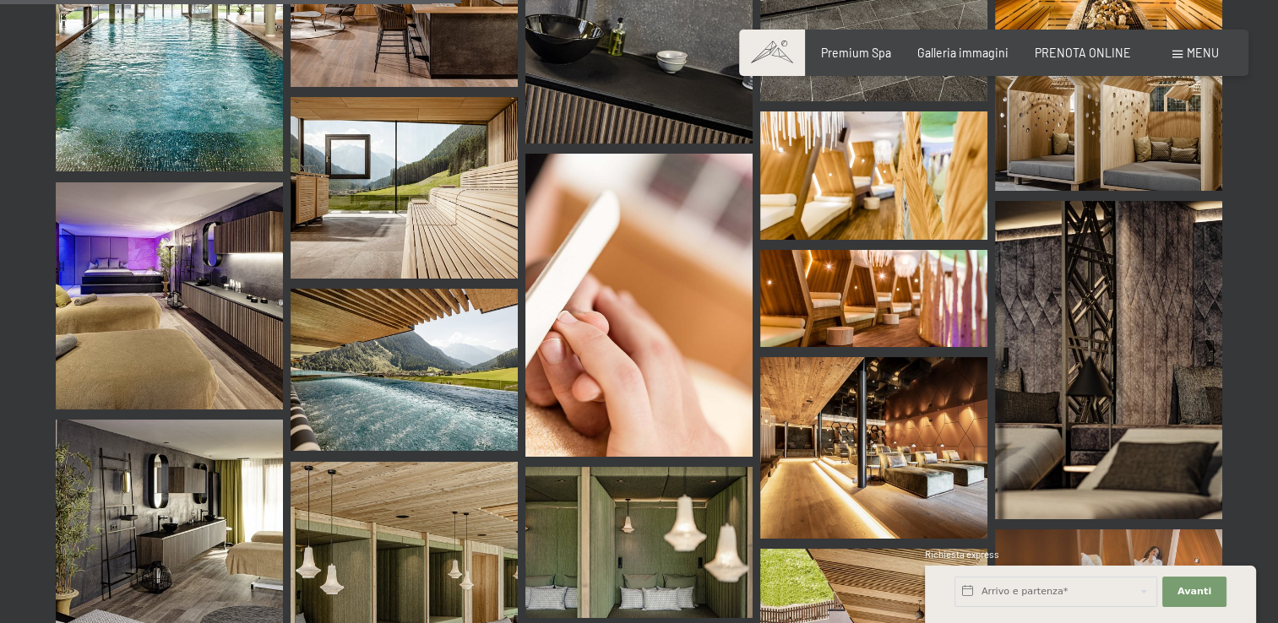
scroll to position [1111, 0]
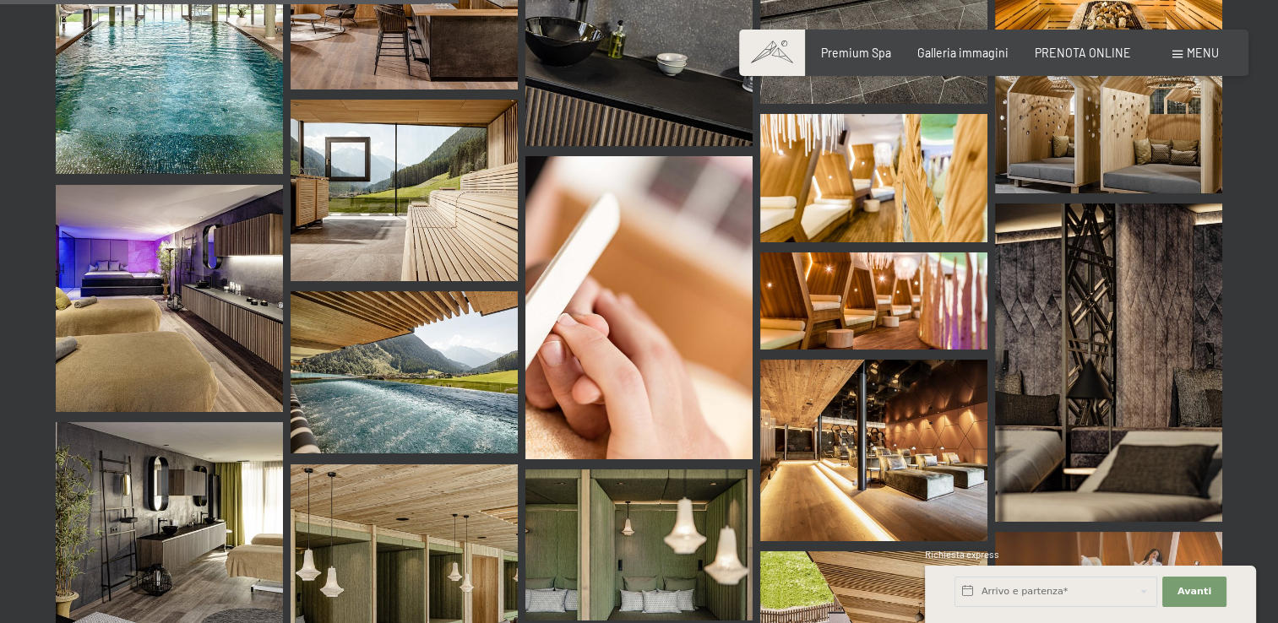
click at [450, 306] on img at bounding box center [404, 372] width 227 height 162
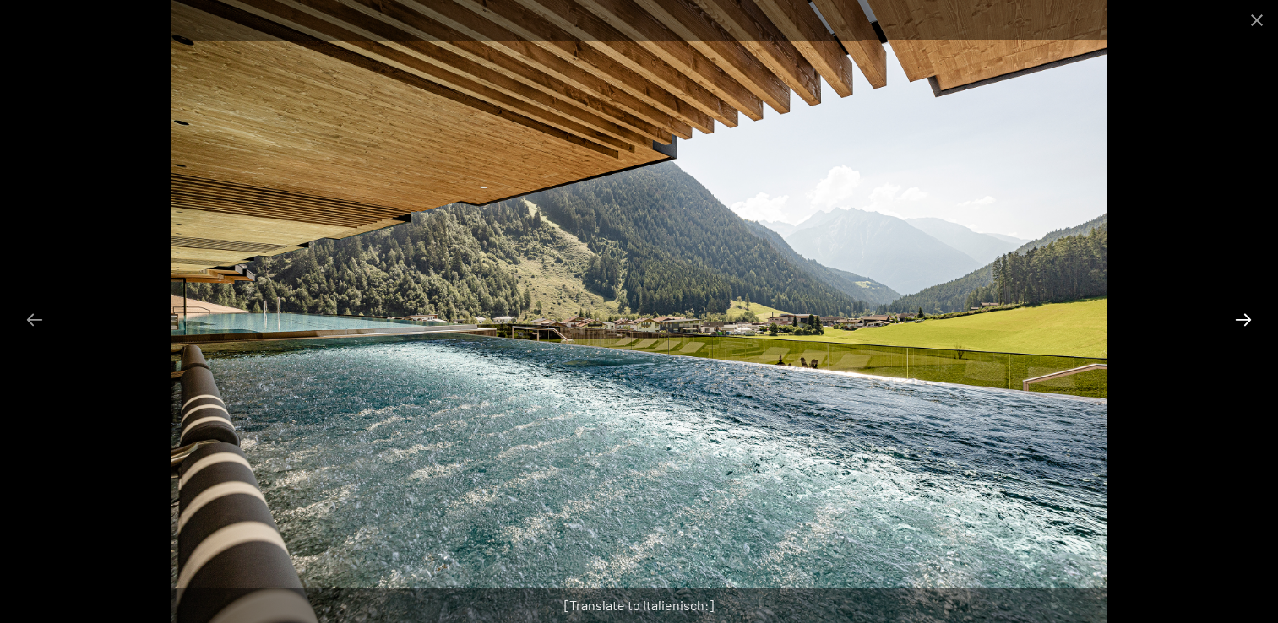
click at [1239, 310] on button "Next slide" at bounding box center [1243, 319] width 35 height 33
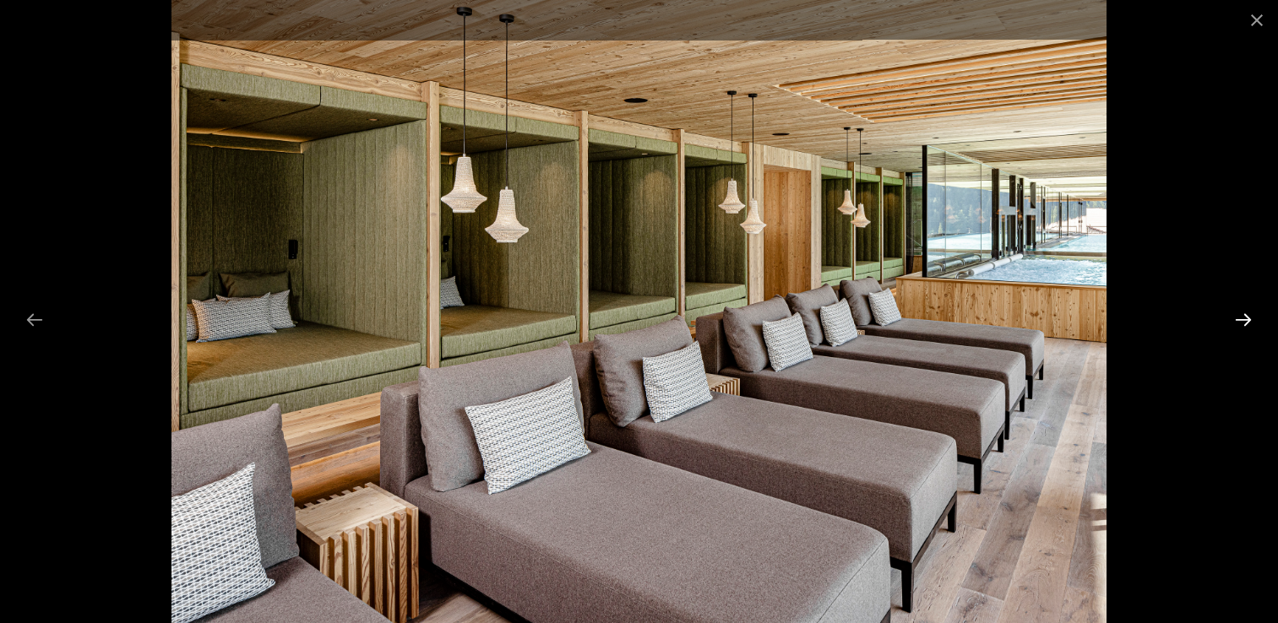
click at [1239, 310] on button "Next slide" at bounding box center [1243, 319] width 35 height 33
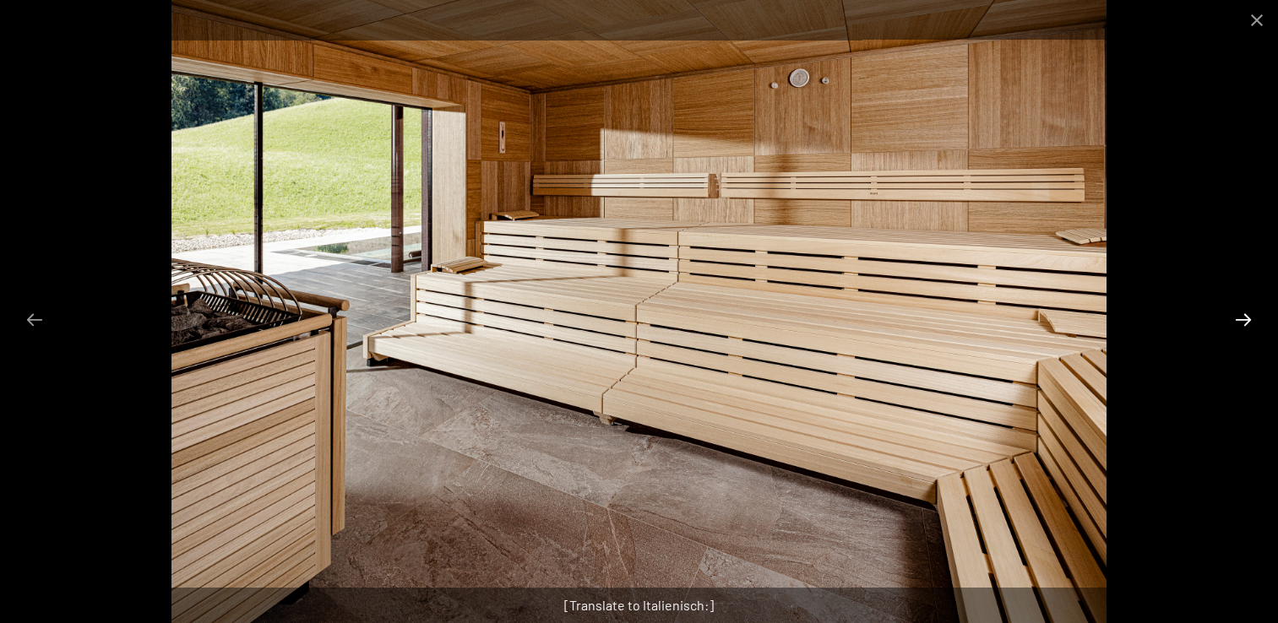
click at [1239, 310] on button "Next slide" at bounding box center [1243, 319] width 35 height 33
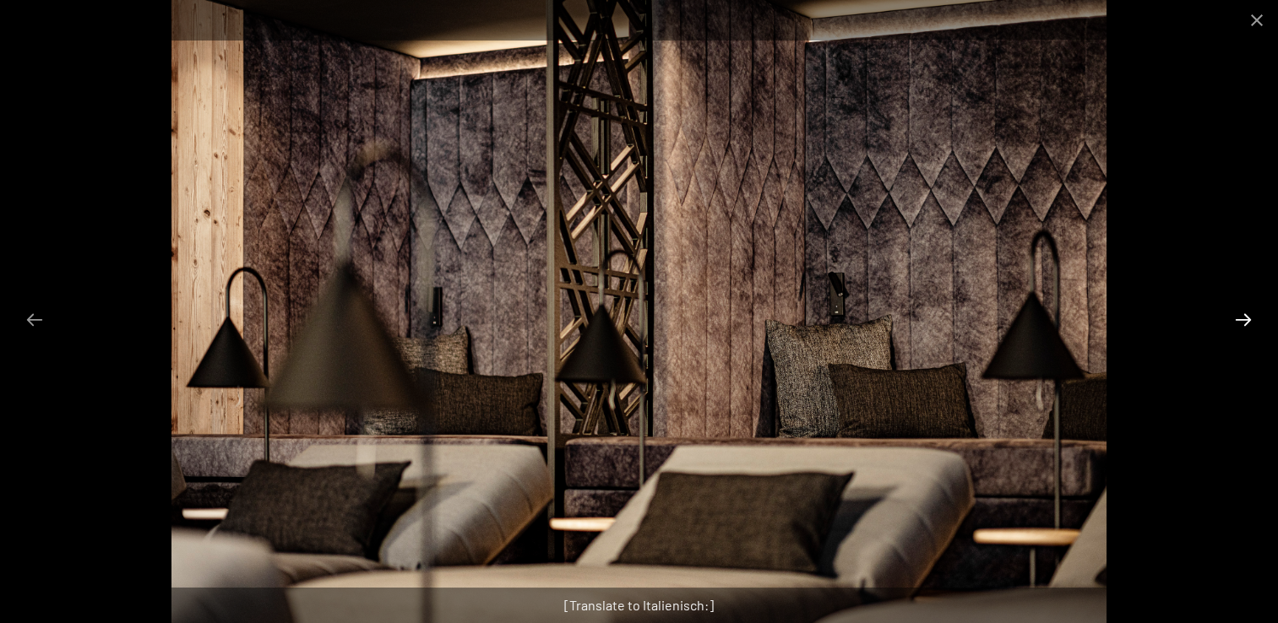
click at [1239, 310] on button "Next slide" at bounding box center [1243, 319] width 35 height 33
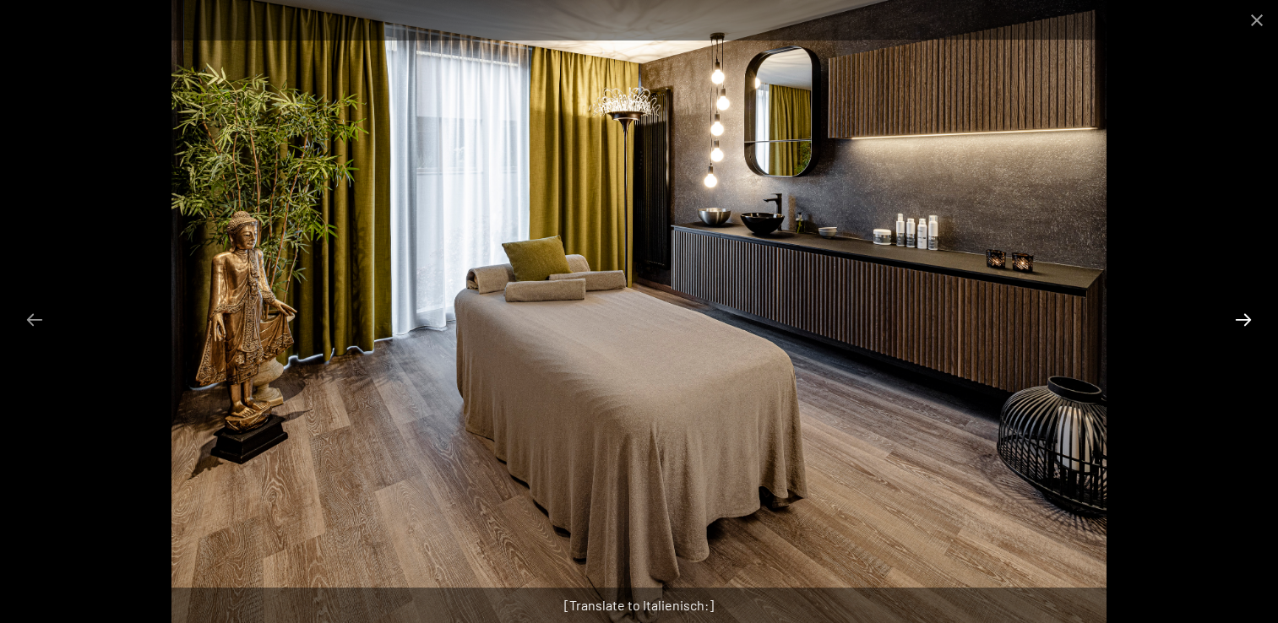
click at [1239, 310] on button "Next slide" at bounding box center [1243, 319] width 35 height 33
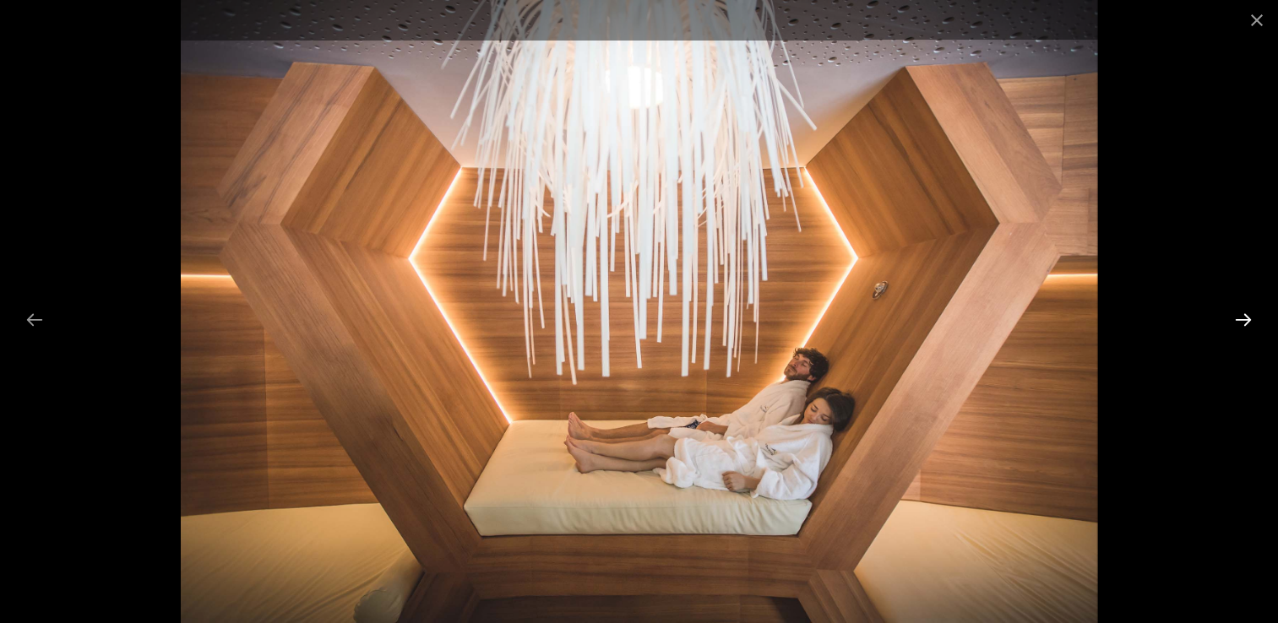
click at [1239, 310] on button "Next slide" at bounding box center [1243, 319] width 35 height 33
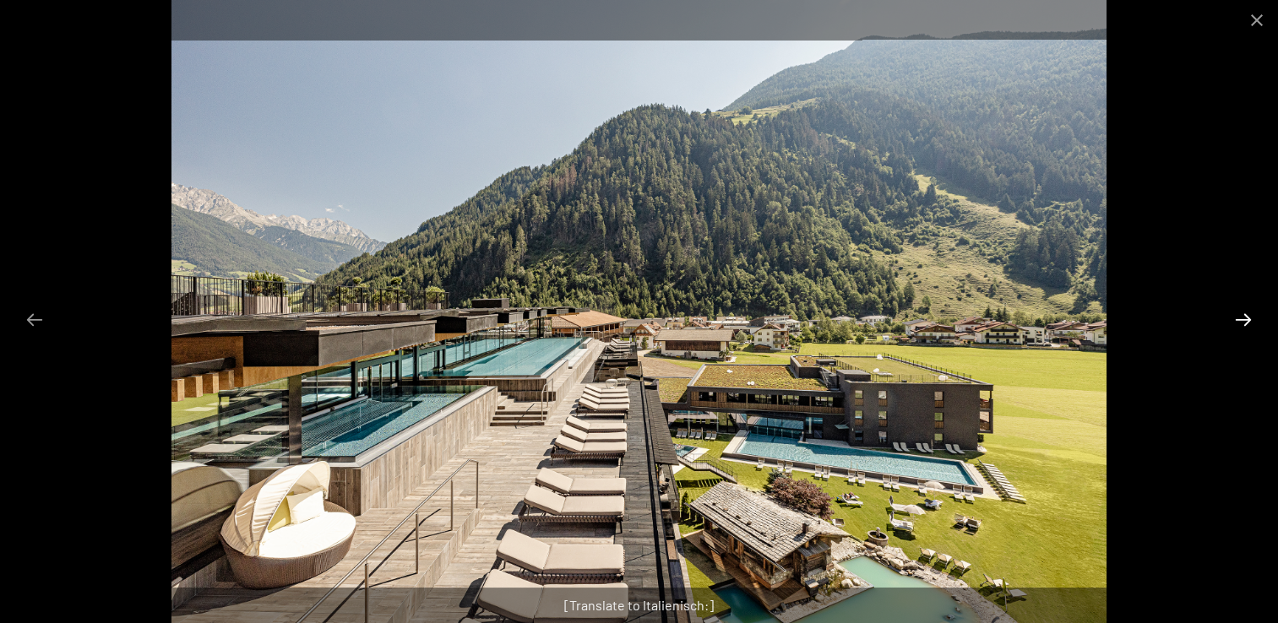
click at [1239, 310] on button "Next slide" at bounding box center [1243, 319] width 35 height 33
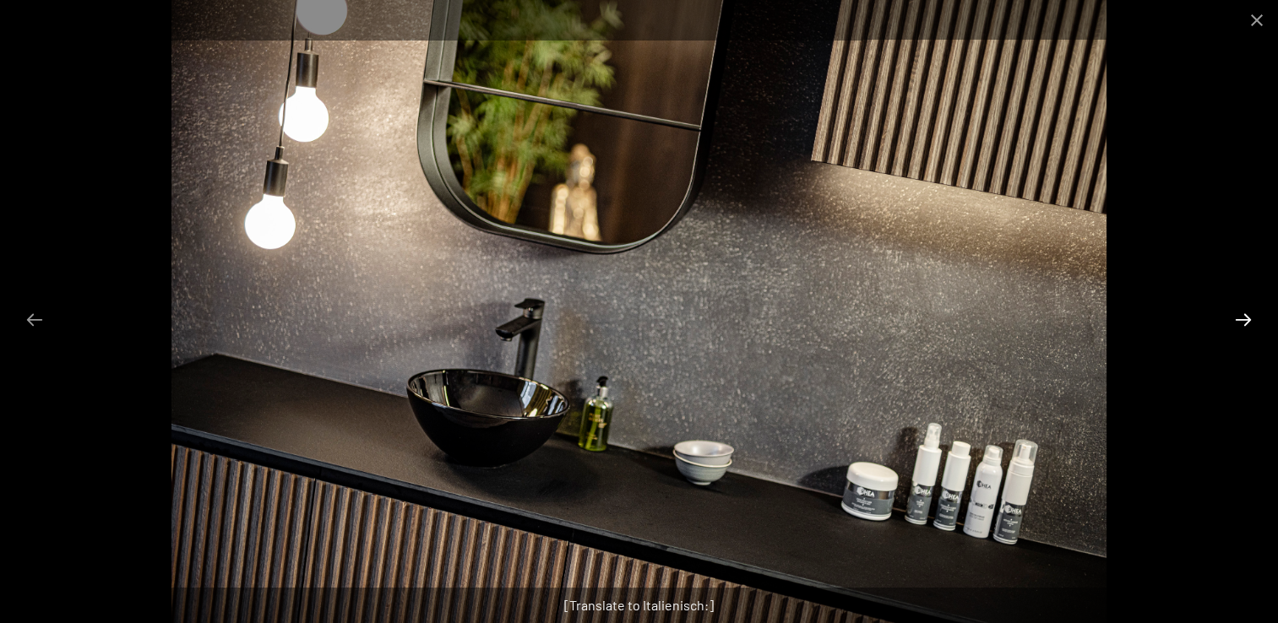
click at [1239, 310] on button "Next slide" at bounding box center [1243, 319] width 35 height 33
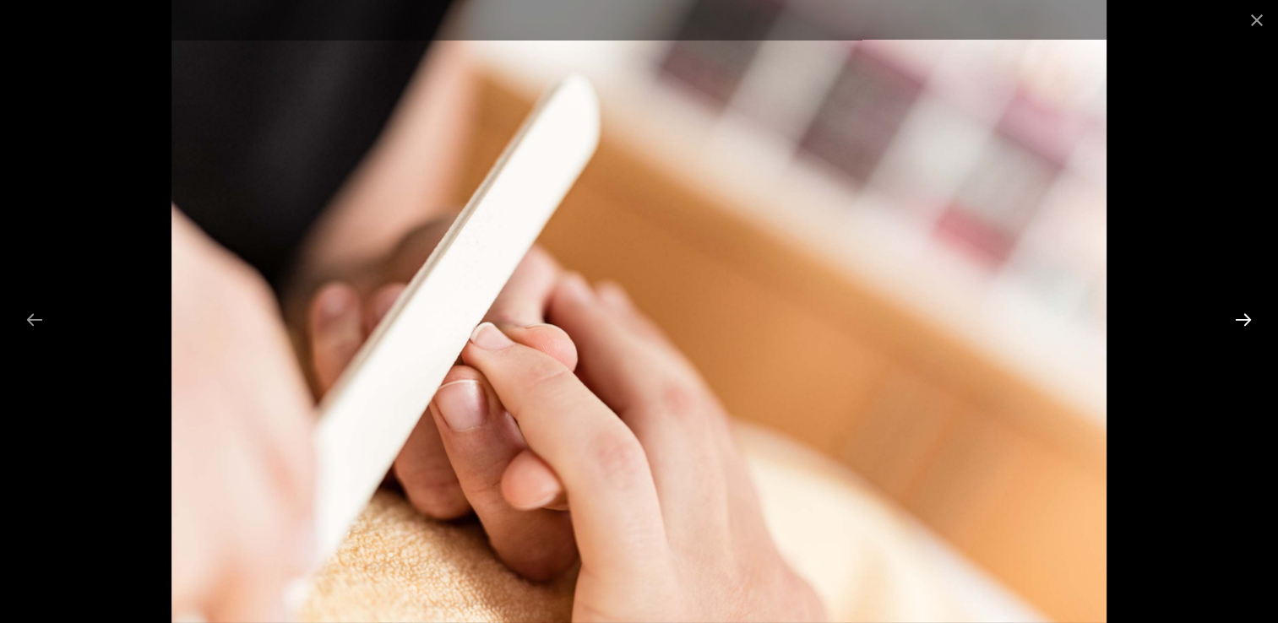
click at [1239, 310] on button "Next slide" at bounding box center [1243, 319] width 35 height 33
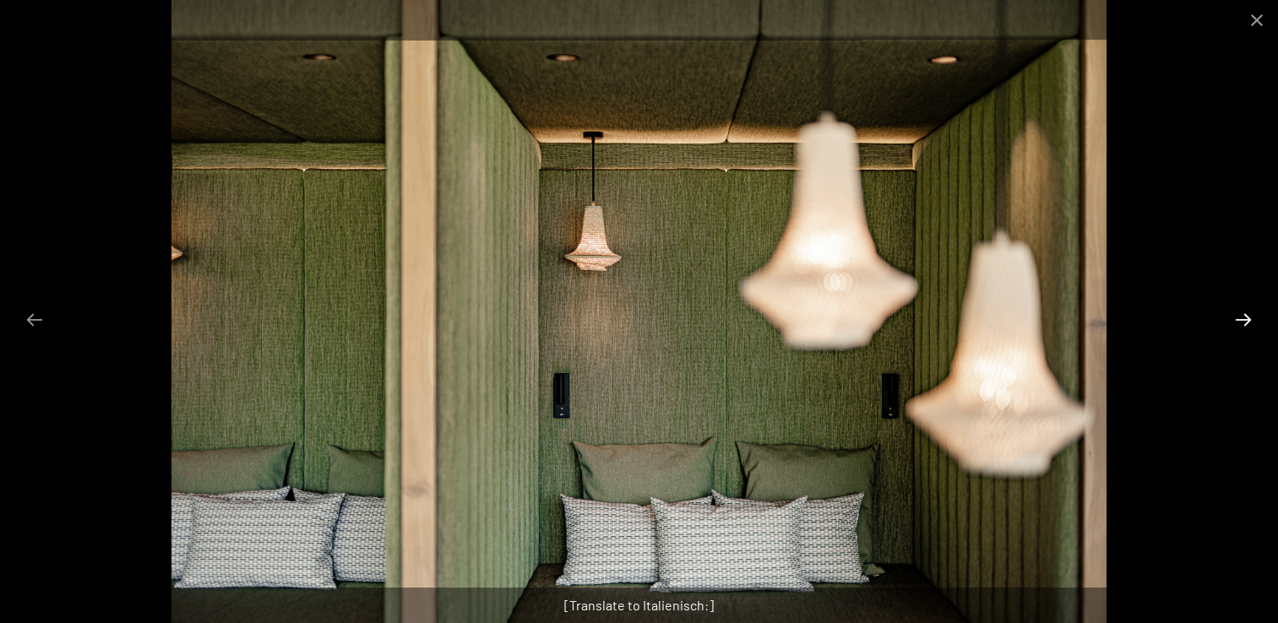
click at [1239, 310] on button "Next slide" at bounding box center [1243, 319] width 35 height 33
